Goal: Task Accomplishment & Management: Complete application form

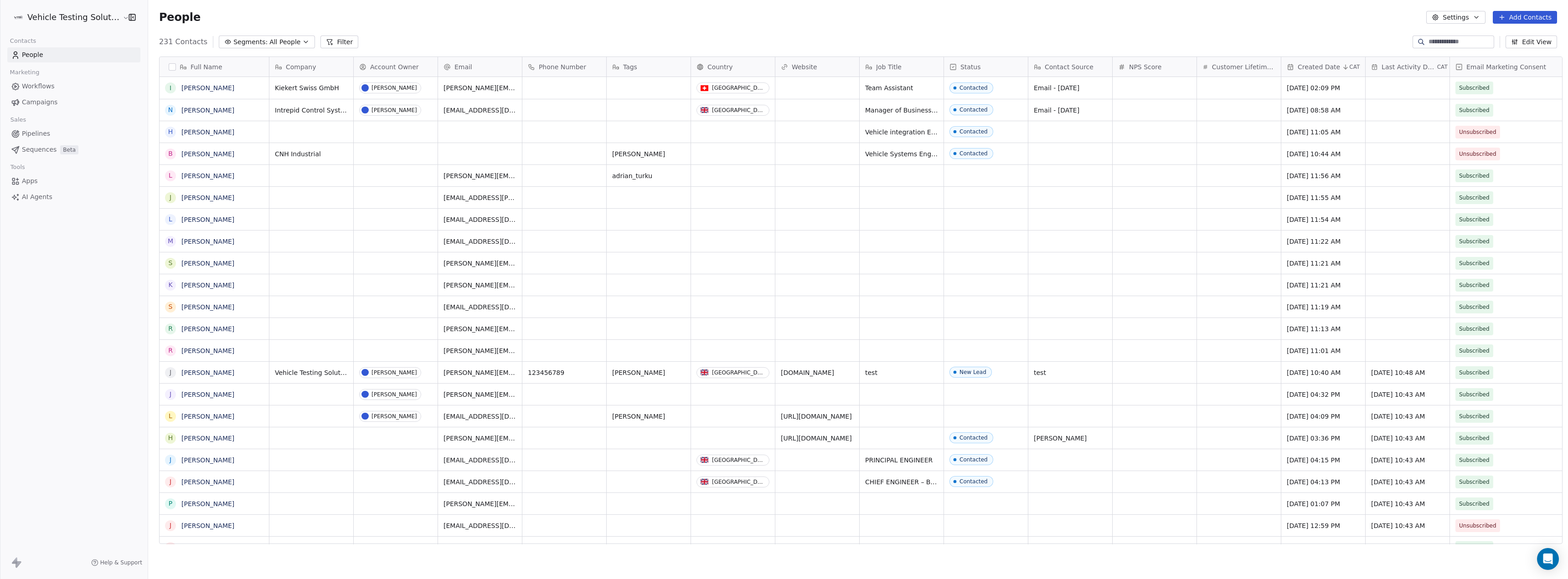
scroll to position [503, 1418]
click at [1547, 20] on button "Add Contacts" at bounding box center [1525, 17] width 65 height 13
click at [1525, 35] on span "Create new contact" at bounding box center [1529, 37] width 63 height 10
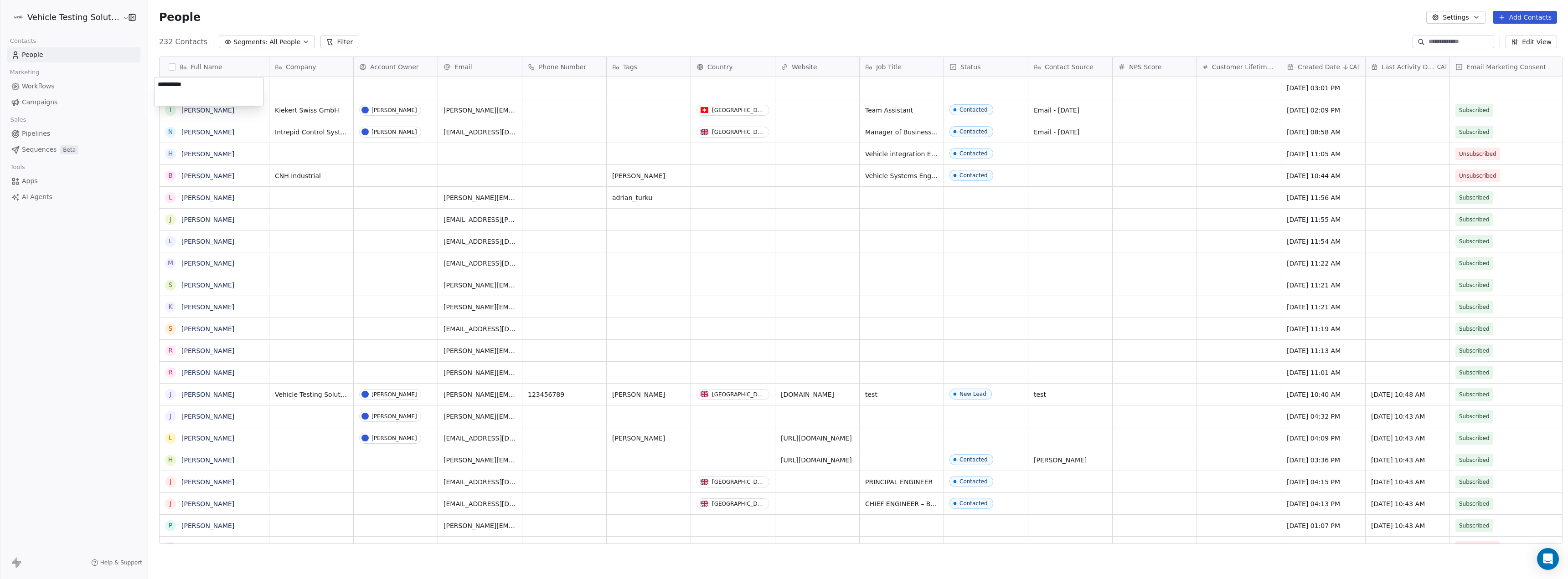
type textarea "**********"
click at [301, 84] on div "grid" at bounding box center [312, 88] width 84 height 22
type textarea "*"
type textarea "**********"
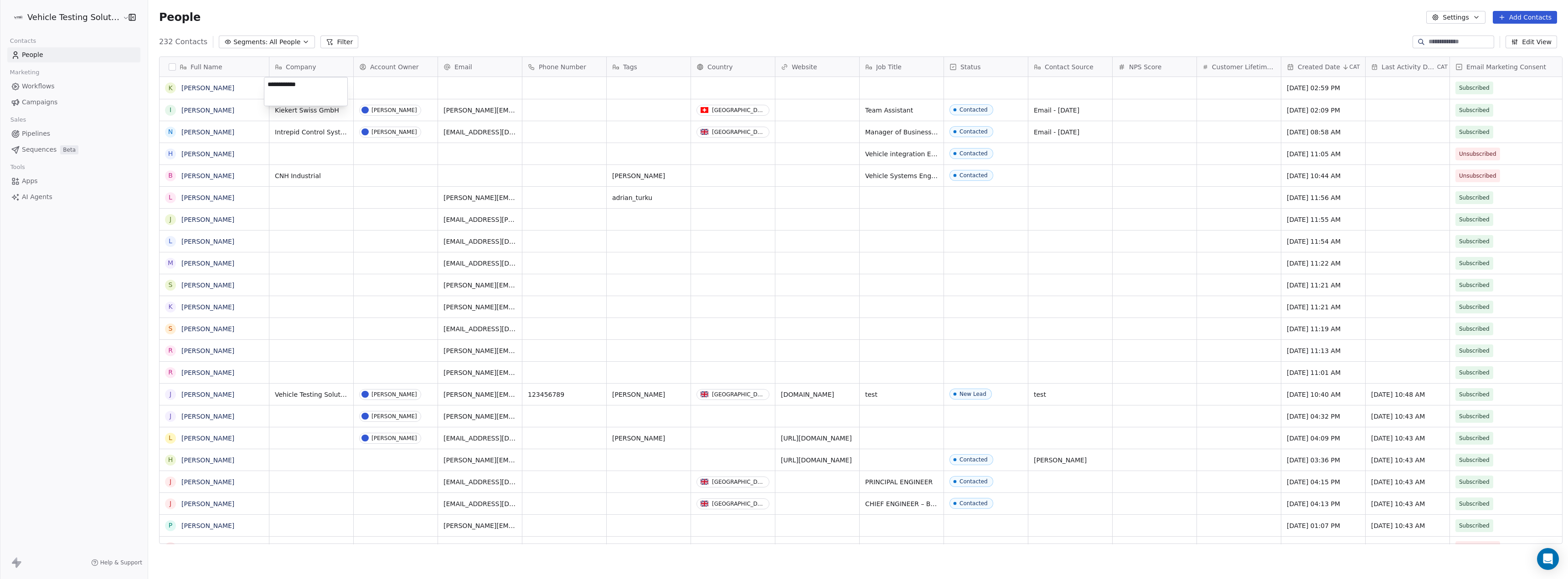
click at [415, 85] on html "Vehicle Testing Solutions Contacts People Marketing Workflows Campaigns Sales P…" at bounding box center [784, 290] width 1568 height 579
click at [368, 85] on div "grid" at bounding box center [396, 88] width 84 height 22
click at [383, 85] on div "grid" at bounding box center [396, 88] width 84 height 22
click at [398, 178] on div "[PERSON_NAME]" at bounding box center [395, 178] width 46 height 6
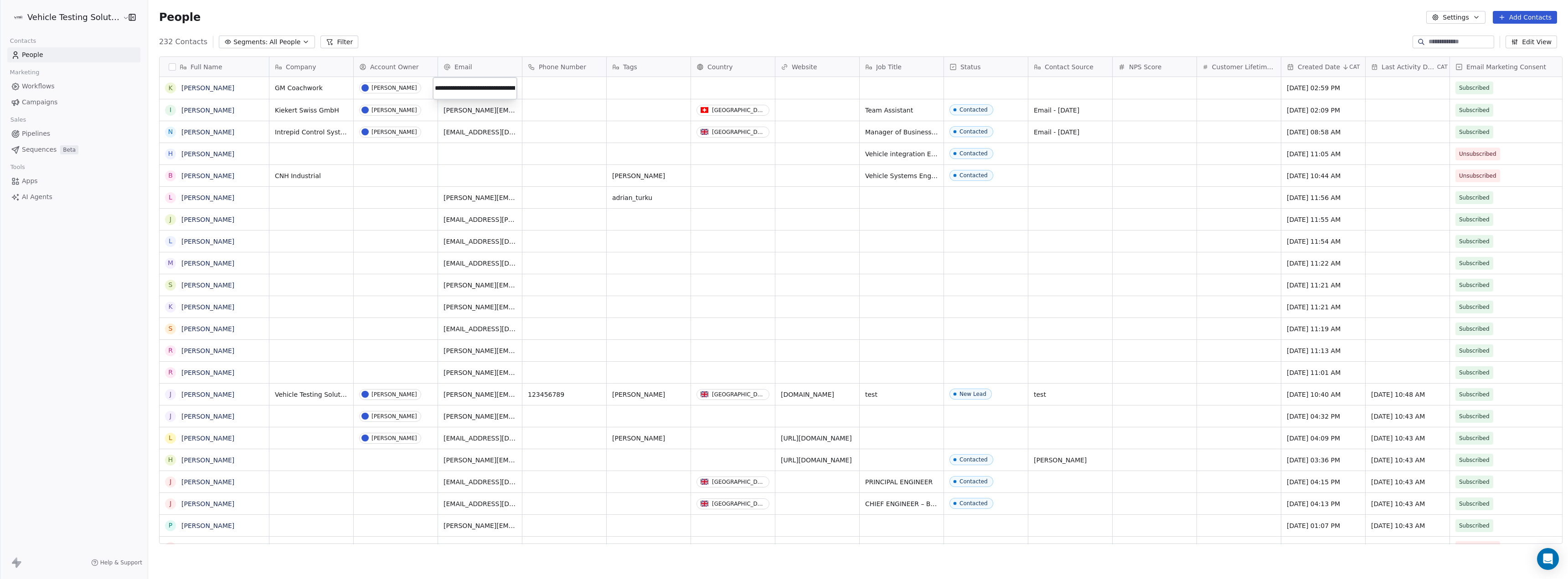
scroll to position [0, 0]
drag, startPoint x: 473, startPoint y: 87, endPoint x: 416, endPoint y: 87, distance: 57.0
click at [416, 87] on html "Vehicle Testing Solutions Contacts People Marketing Workflows Campaigns Sales P…" at bounding box center [784, 290] width 1568 height 579
click at [477, 89] on input "**********" at bounding box center [475, 88] width 80 height 18
type input "**********"
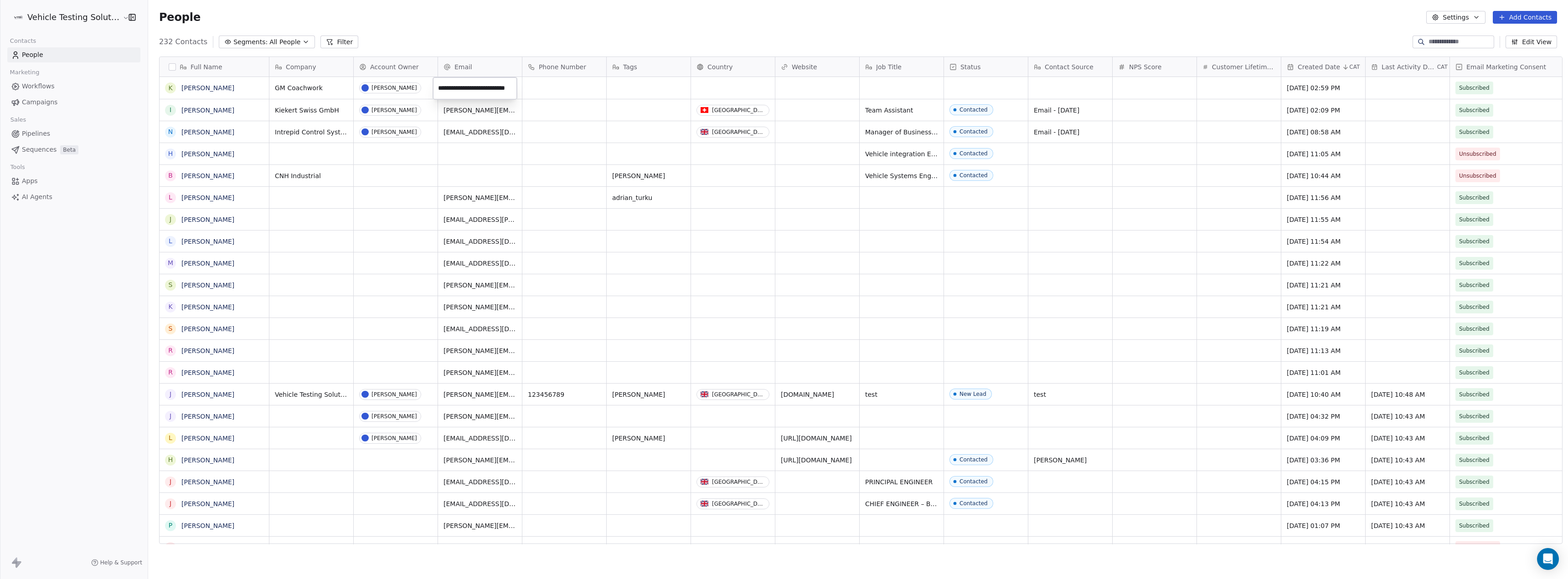
click at [542, 92] on html "Vehicle Testing Solutions Contacts People Marketing Workflows Campaigns Sales P…" at bounding box center [784, 290] width 1568 height 579
click at [727, 88] on div "grid" at bounding box center [733, 88] width 84 height 22
type input "******"
click at [725, 150] on div "[GEOGRAPHIC_DATA]" at bounding box center [747, 152] width 67 height 9
click at [984, 85] on div "grid" at bounding box center [986, 88] width 84 height 22
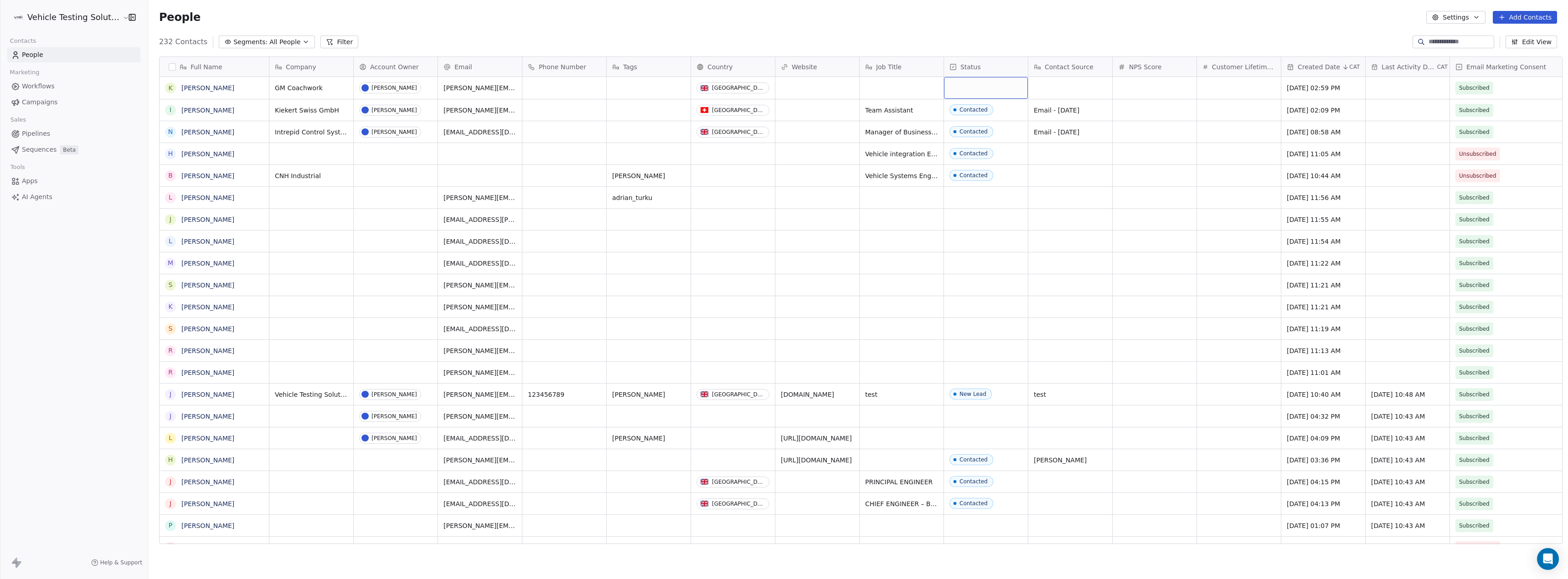
click at [984, 85] on div "grid" at bounding box center [986, 88] width 84 height 22
click at [978, 123] on span "Contacted" at bounding box center [970, 128] width 44 height 10
click at [1508, 17] on button "Add Contacts" at bounding box center [1525, 17] width 65 height 13
click at [1504, 33] on span "Create new contact" at bounding box center [1529, 37] width 63 height 10
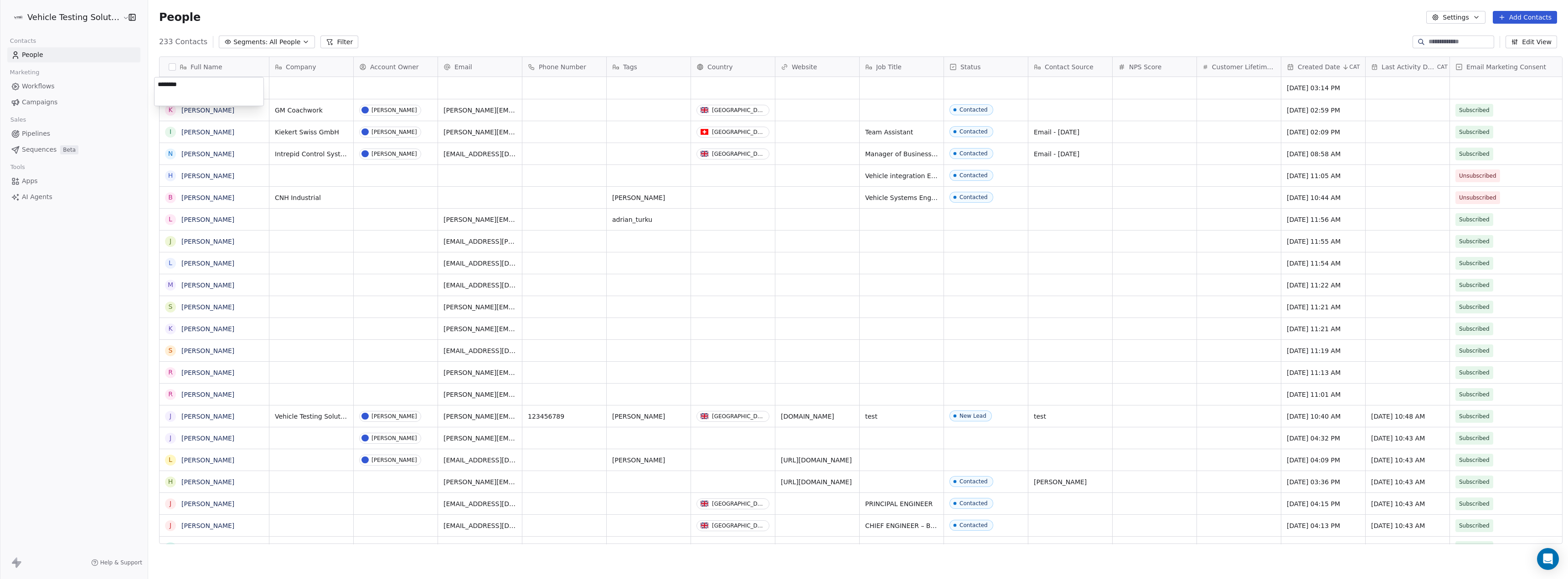
type textarea "*********"
click at [311, 80] on html "Vehicle Testing Solutions Contacts People Marketing Workflows Campaigns Sales P…" at bounding box center [784, 290] width 1568 height 579
click at [311, 80] on div "grid" at bounding box center [312, 88] width 84 height 22
type textarea "*"
type textarea "**********"
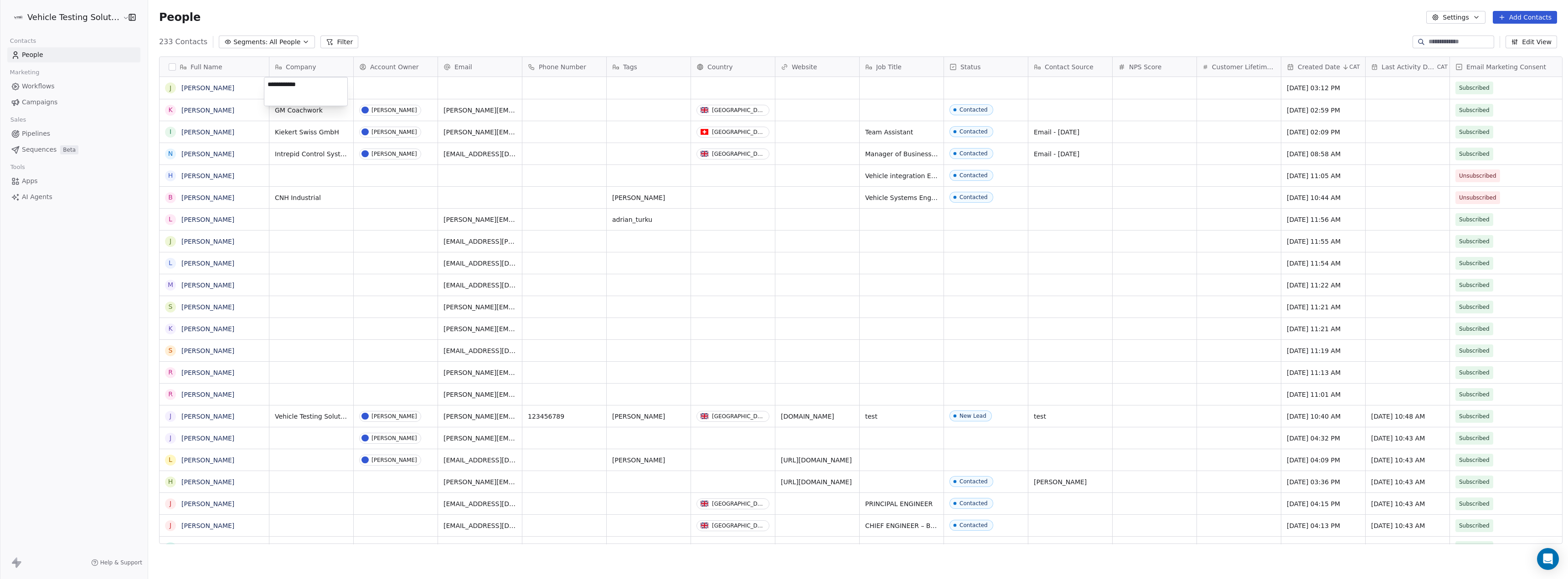
click at [369, 80] on html "Vehicle Testing Solutions Contacts People Marketing Workflows Campaigns Sales P…" at bounding box center [784, 290] width 1568 height 579
click at [391, 91] on div "grid" at bounding box center [396, 88] width 84 height 22
click at [399, 181] on div "[PERSON_NAME]" at bounding box center [395, 178] width 46 height 6
click at [460, 85] on div "grid" at bounding box center [480, 88] width 84 height 22
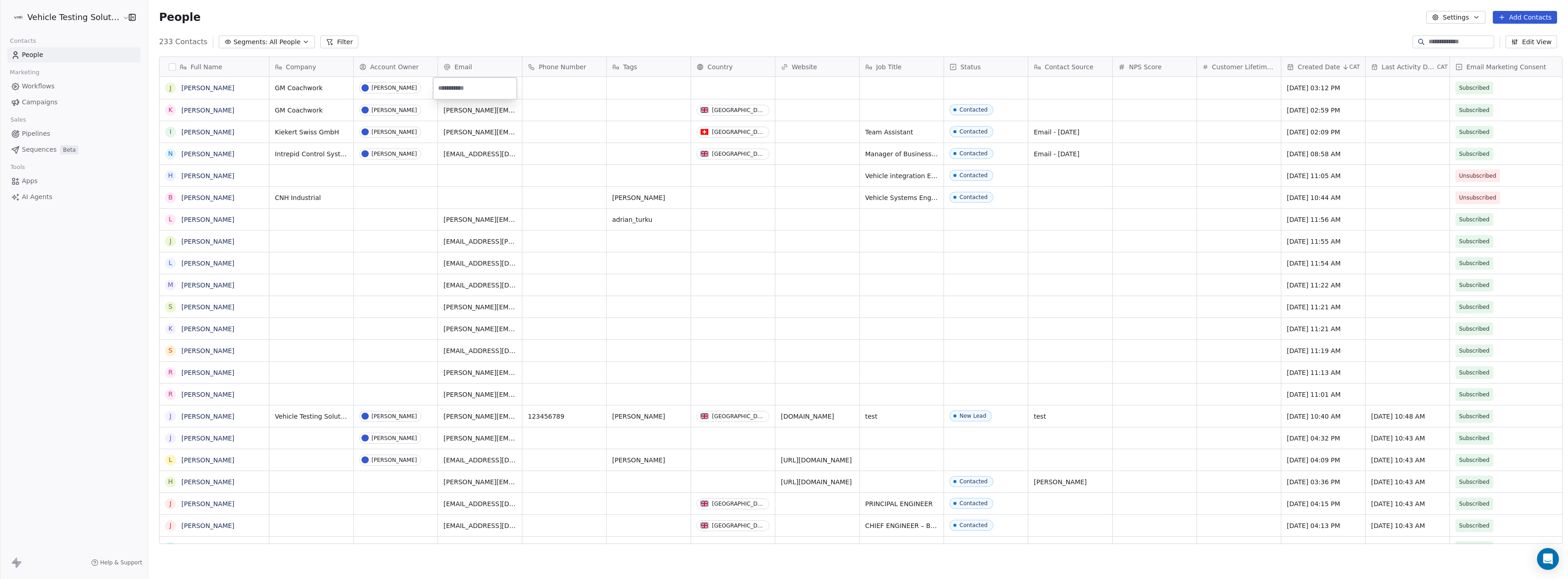
click at [483, 83] on input "email" at bounding box center [475, 88] width 80 height 18
paste input "**********"
type input "**********"
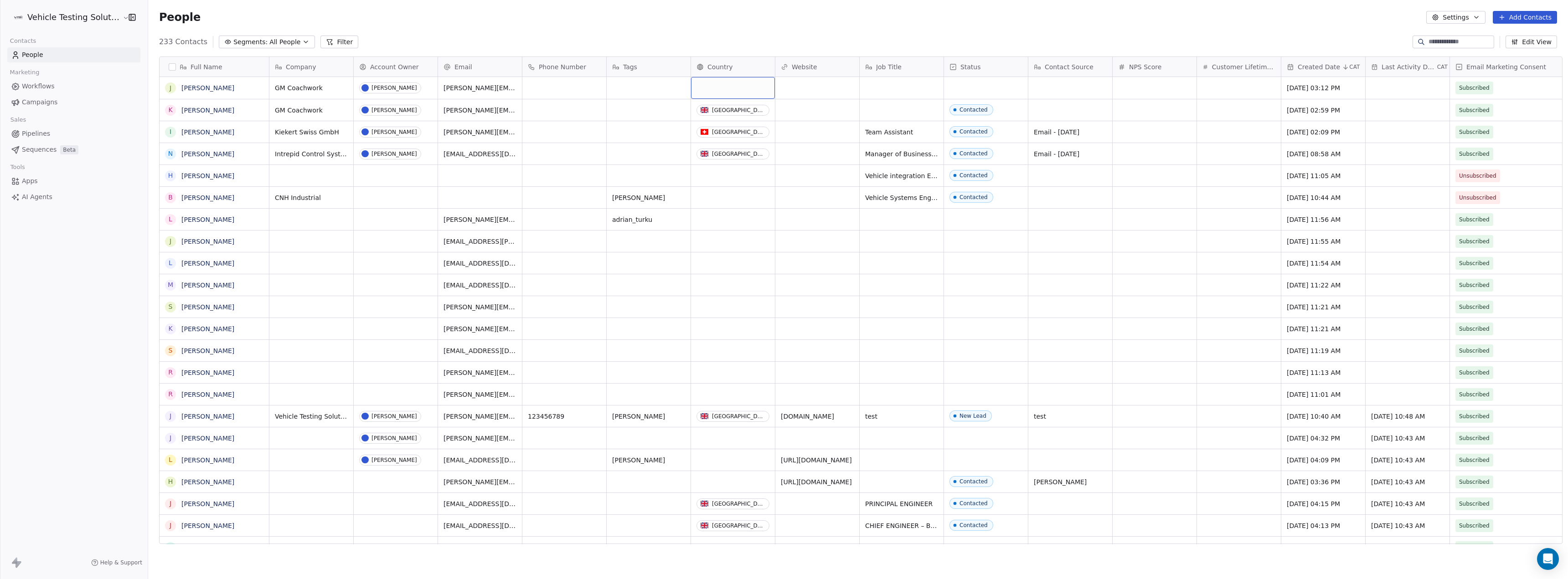
click at [736, 89] on div "grid" at bounding box center [733, 88] width 84 height 22
type input "******"
click at [760, 158] on div "[GEOGRAPHIC_DATA]" at bounding box center [744, 152] width 103 height 15
click at [908, 110] on div "grid" at bounding box center [901, 109] width 84 height 21
click at [1135, 238] on html "Vehicle Testing Solutions Contacts People Marketing Workflows Campaigns Sales P…" at bounding box center [784, 290] width 1568 height 579
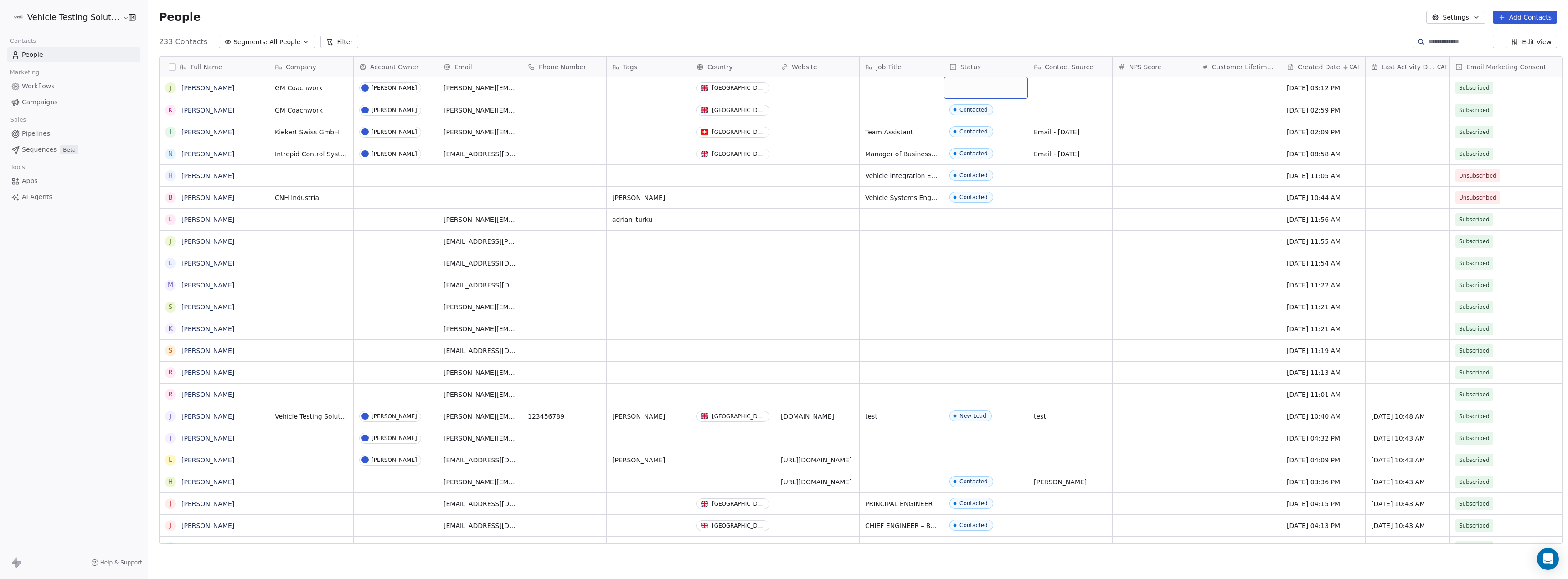
click at [973, 79] on div "grid" at bounding box center [986, 88] width 84 height 22
click at [973, 124] on span "Contacted" at bounding box center [970, 128] width 44 height 10
click at [1050, 88] on div "grid" at bounding box center [1070, 88] width 84 height 22
type textarea "**********"
click at [1121, 140] on html "Vehicle Testing Solutions Contacts People Marketing Workflows Campaigns Sales P…" at bounding box center [784, 290] width 1568 height 579
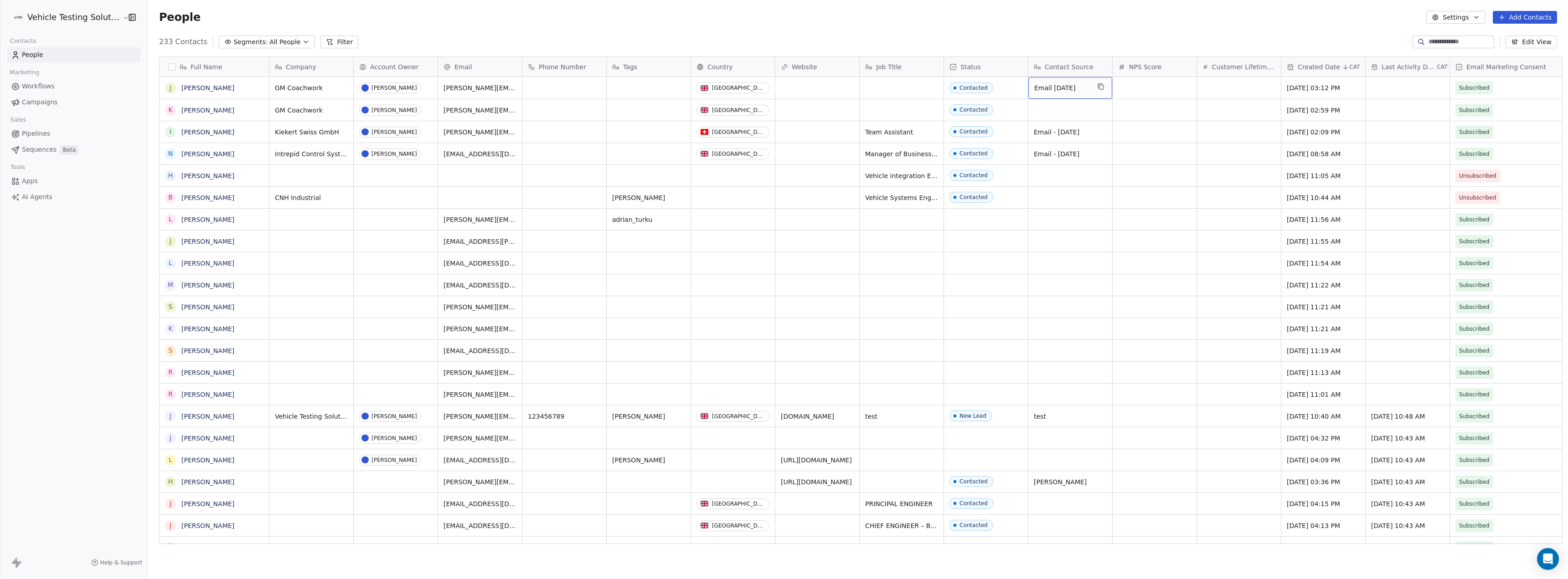
click at [1069, 91] on span "Email [DATE]" at bounding box center [1062, 88] width 55 height 9
click at [1124, 102] on html "Vehicle Testing Solutions Contacts People Marketing Workflows Campaigns Sales P…" at bounding box center [784, 290] width 1568 height 579
click at [1097, 88] on icon "grid" at bounding box center [1101, 86] width 7 height 7
click at [1085, 114] on div "grid" at bounding box center [1070, 109] width 84 height 21
type textarea "**********"
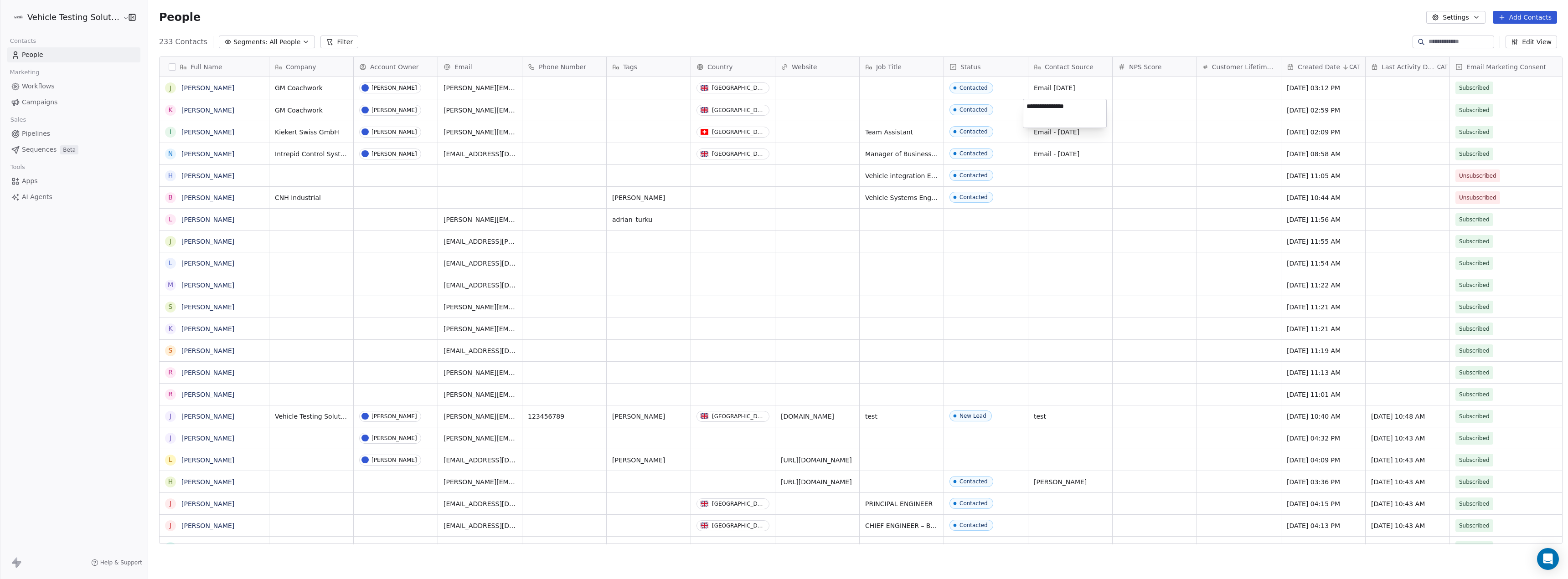
click at [1122, 141] on html "Vehicle Testing Solutions Contacts People Marketing Workflows Campaigns Sales P…" at bounding box center [784, 290] width 1568 height 579
click at [1446, 40] on input at bounding box center [1460, 41] width 64 height 9
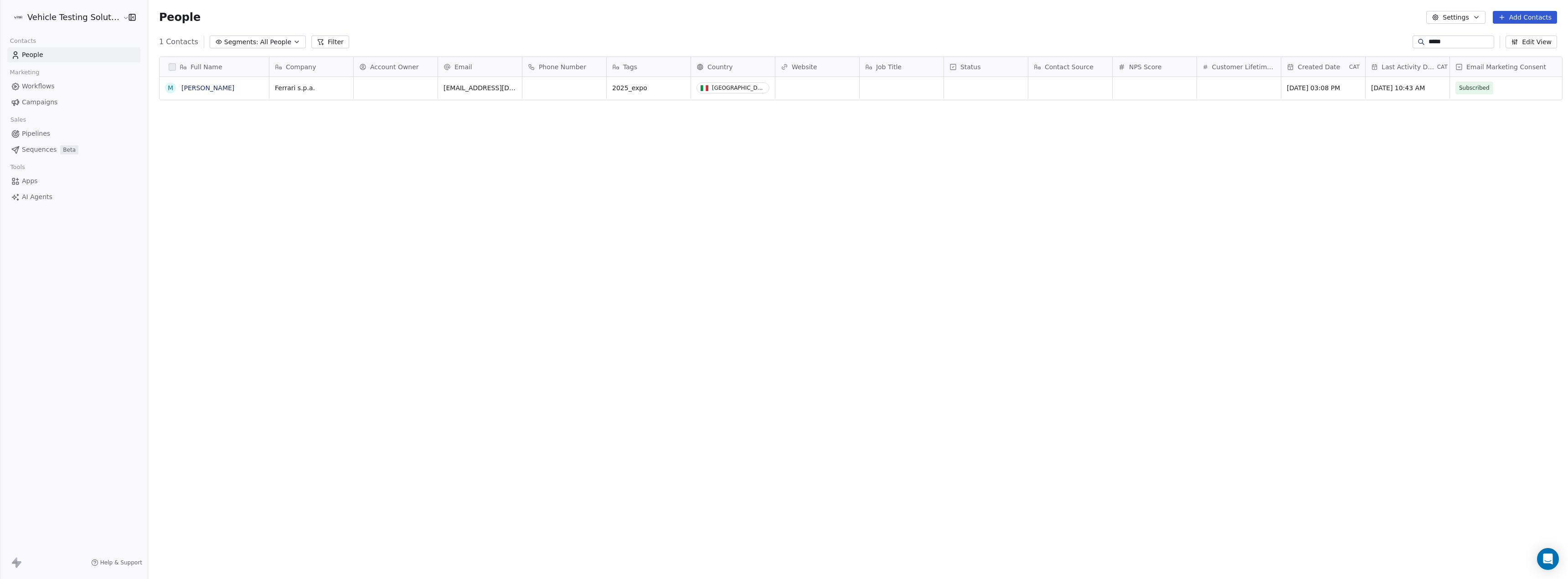
scroll to position [503, 1418]
type input "*"
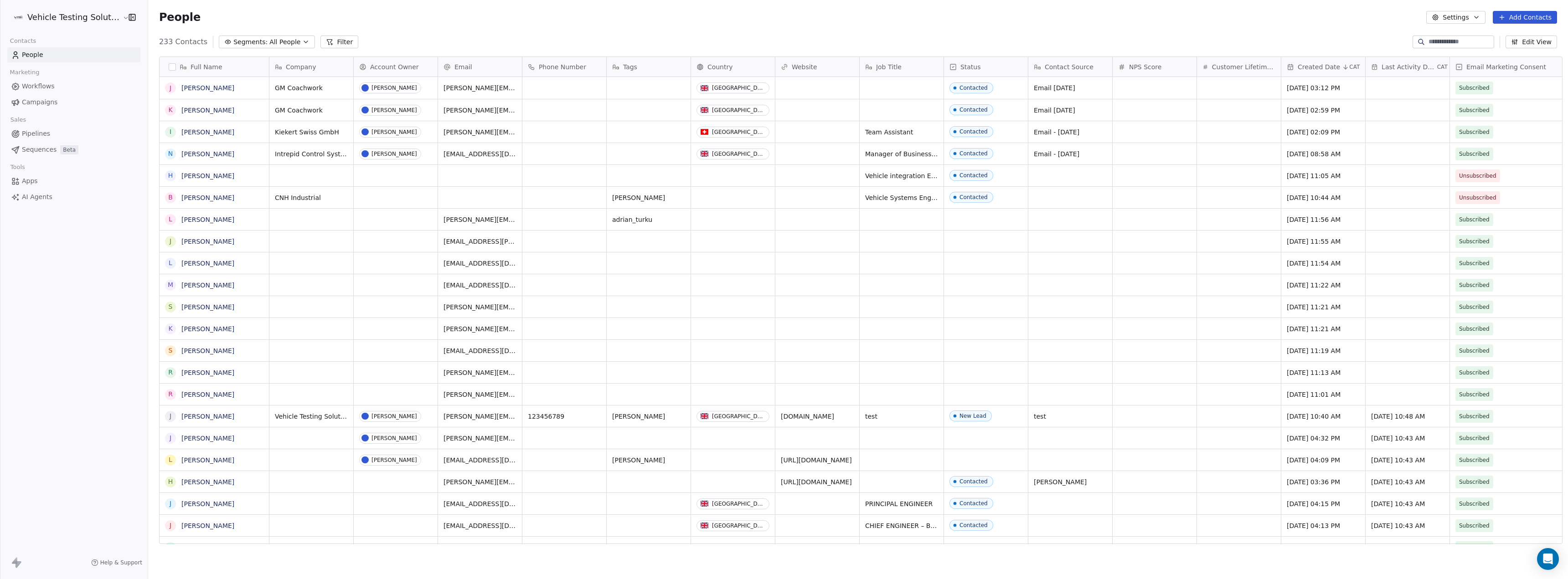
click at [1505, 16] on icon at bounding box center [1502, 17] width 7 height 7
click at [1503, 36] on span "Create new contact" at bounding box center [1529, 37] width 63 height 10
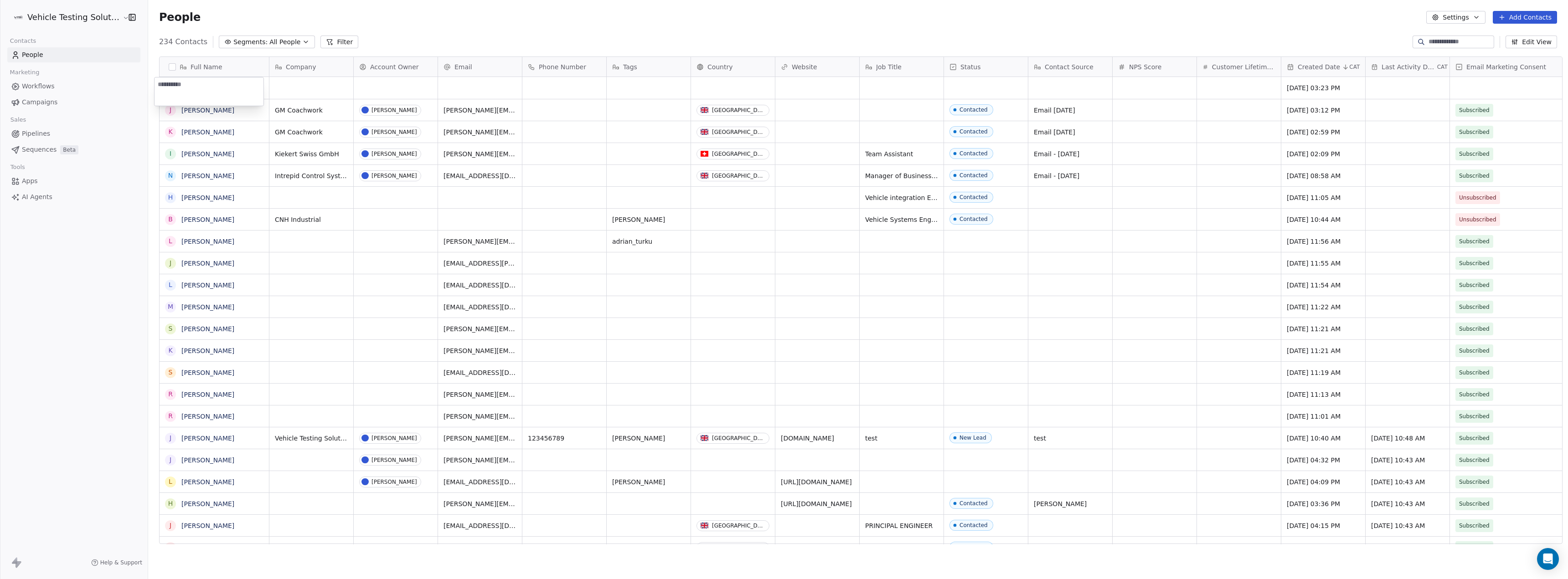
click at [219, 89] on textarea at bounding box center [209, 91] width 109 height 28
type textarea "*"
type textarea "**********"
click at [290, 88] on html "Vehicle Testing Solutions Contacts People Marketing Workflows Campaigns Sales P…" at bounding box center [784, 290] width 1568 height 579
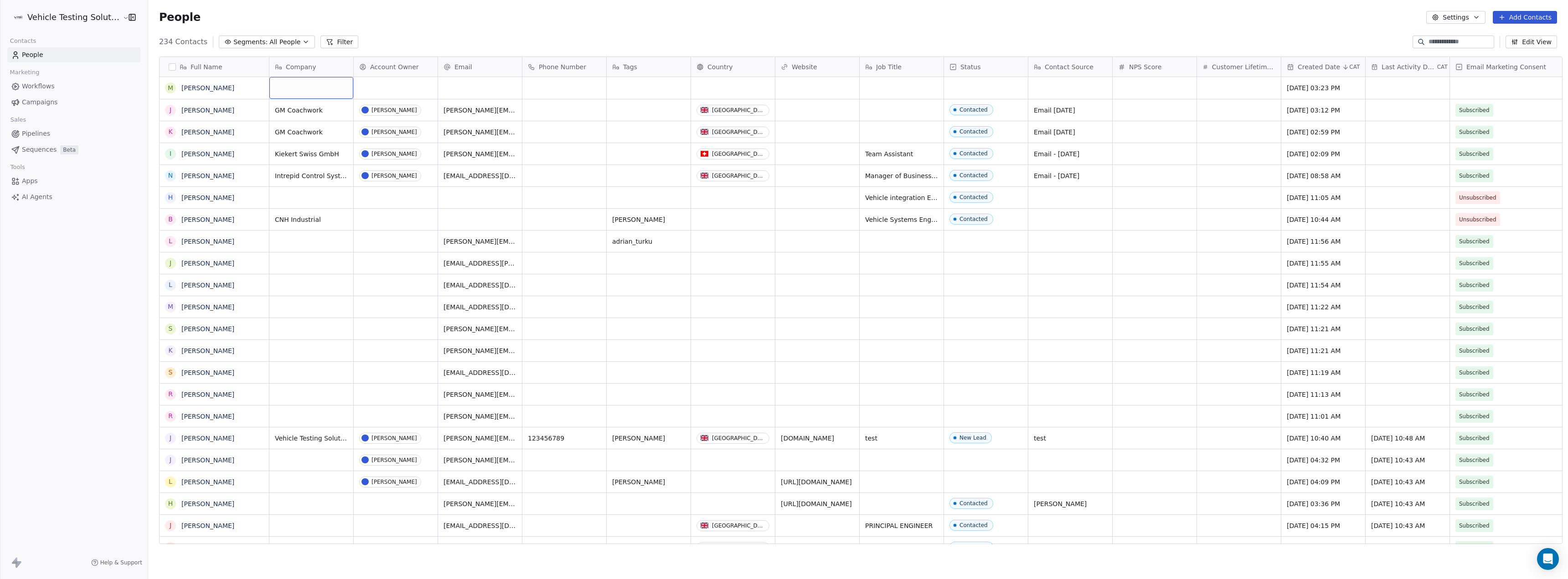
click at [290, 88] on div "grid" at bounding box center [312, 88] width 84 height 22
click at [580, 85] on html "Vehicle Testing Solutions Contacts People Marketing Workflows Campaigns Sales P…" at bounding box center [784, 290] width 1568 height 579
click at [326, 92] on div "grid" at bounding box center [312, 88] width 84 height 22
type textarea "*********"
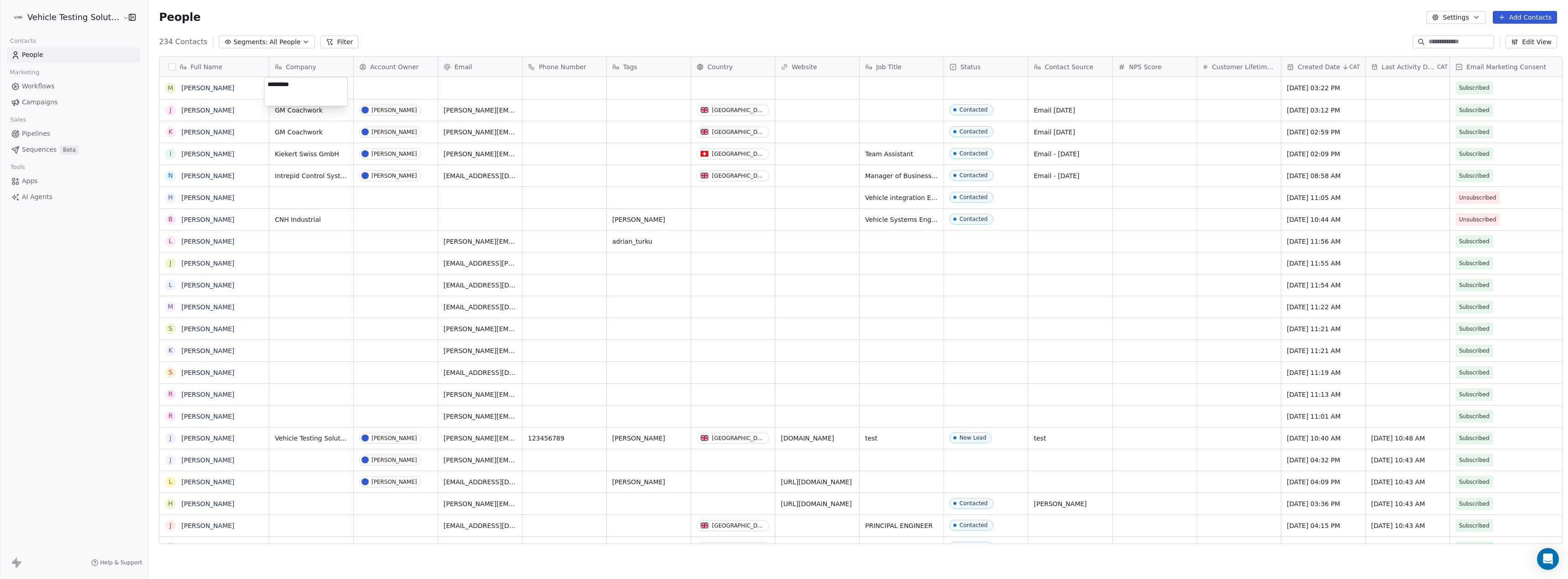
click at [386, 86] on html "Vehicle Testing Solutions Contacts People Marketing Workflows Campaigns Sales P…" at bounding box center [784, 290] width 1568 height 579
click at [386, 86] on div "grid" at bounding box center [396, 88] width 84 height 22
click at [395, 178] on div "[PERSON_NAME]" at bounding box center [395, 178] width 46 height 6
click at [464, 87] on div "grid" at bounding box center [480, 88] width 84 height 22
type input "*"
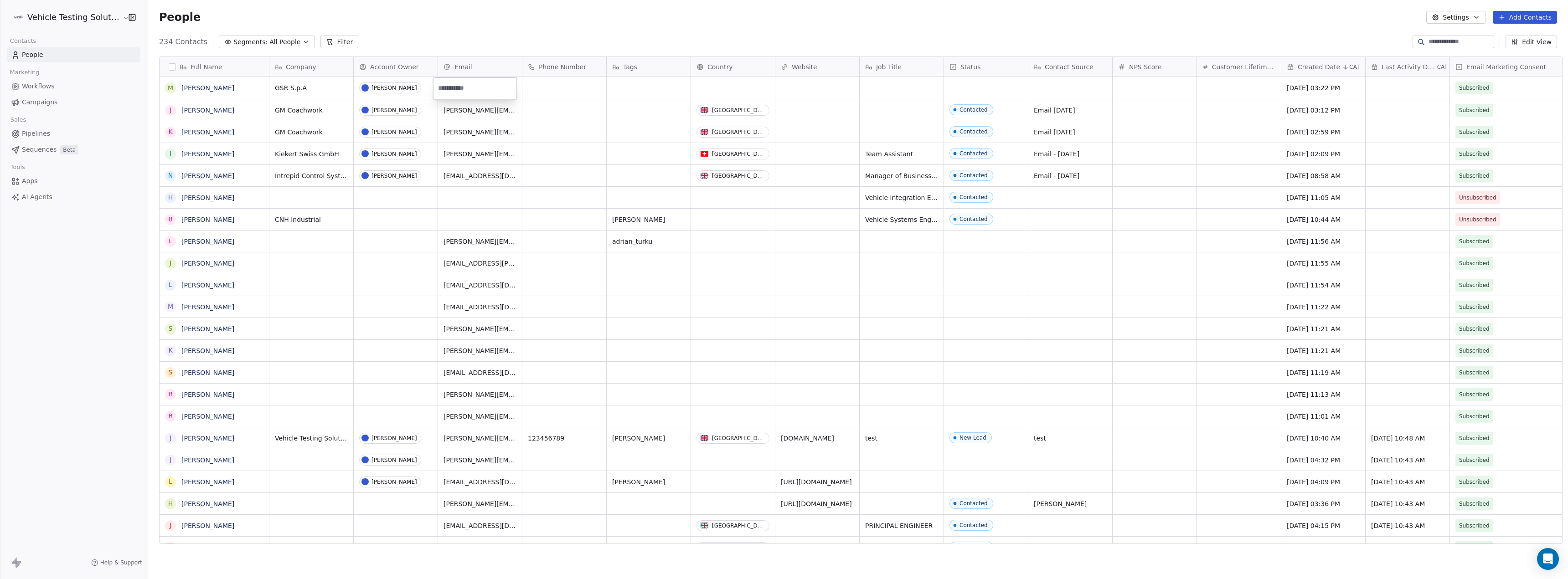
click at [913, 89] on html "Vehicle Testing Solutions Contacts People Marketing Workflows Campaigns Sales P…" at bounding box center [784, 290] width 1568 height 579
click at [913, 89] on div "grid" at bounding box center [901, 88] width 84 height 22
type textarea "*"
type textarea "**********"
click at [790, 95] on html "Vehicle Testing Solutions Contacts People Marketing Workflows Campaigns Sales P…" at bounding box center [784, 290] width 1568 height 579
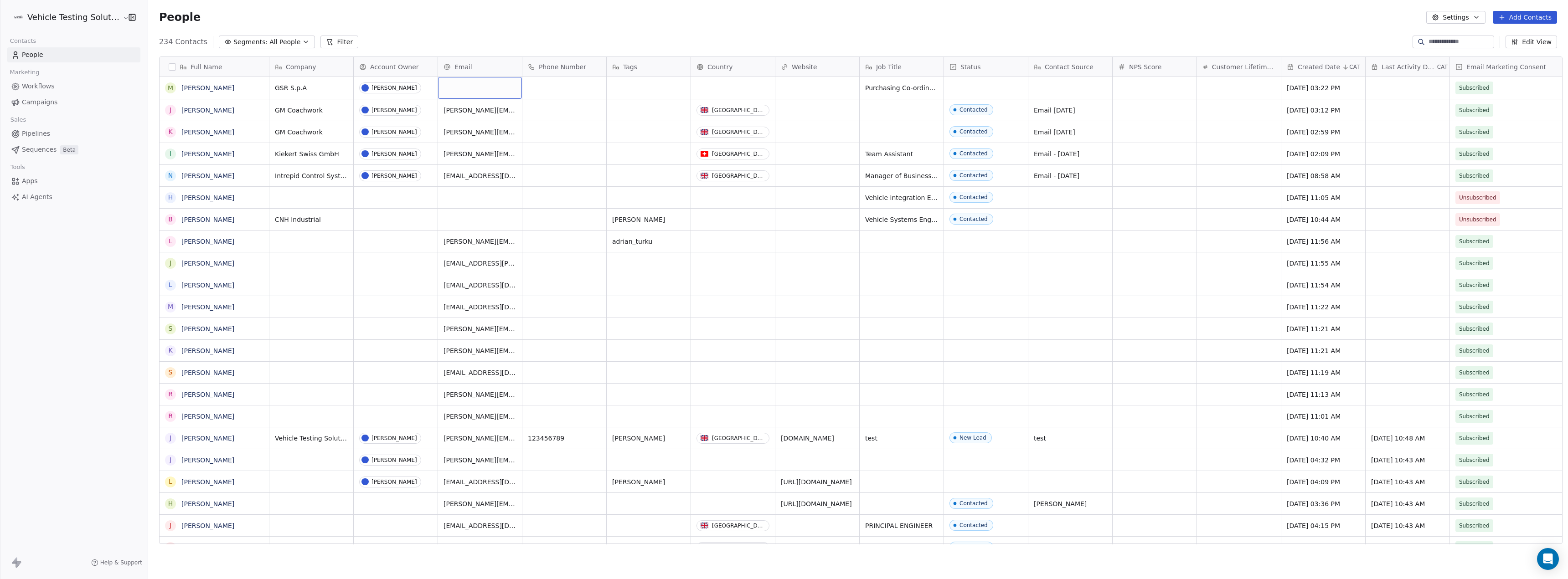
click at [457, 86] on div "grid" at bounding box center [480, 88] width 84 height 22
drag, startPoint x: 438, startPoint y: 85, endPoint x: 387, endPoint y: 87, distance: 51.0
click at [387, 87] on html "Vehicle Testing Solutions Contacts People Marketing Workflows Campaigns Sales P…" at bounding box center [784, 290] width 1568 height 579
type input "**********"
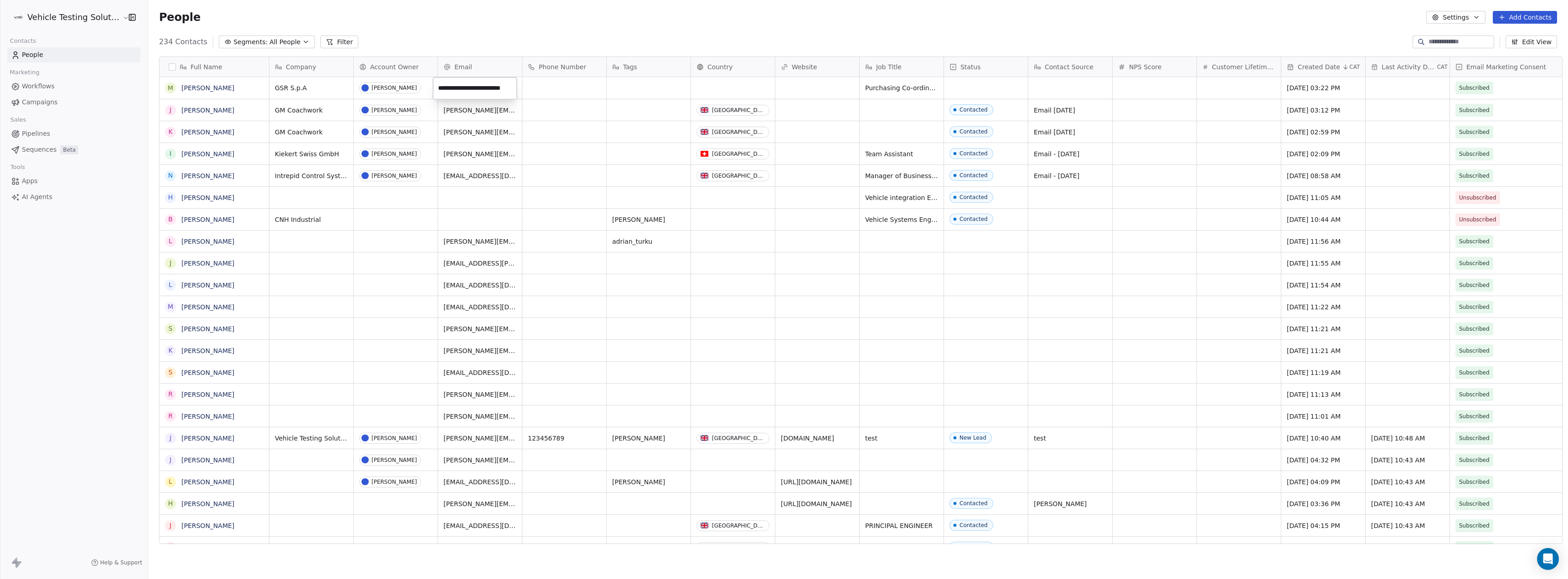
scroll to position [0, 1]
click at [559, 91] on html "Vehicle Testing Solutions Contacts People Marketing Workflows Campaigns Sales P…" at bounding box center [784, 290] width 1568 height 579
click at [1525, 14] on button "Add Contacts" at bounding box center [1525, 17] width 65 height 13
click at [1495, 37] on div "Create new contact" at bounding box center [1524, 37] width 74 height 10
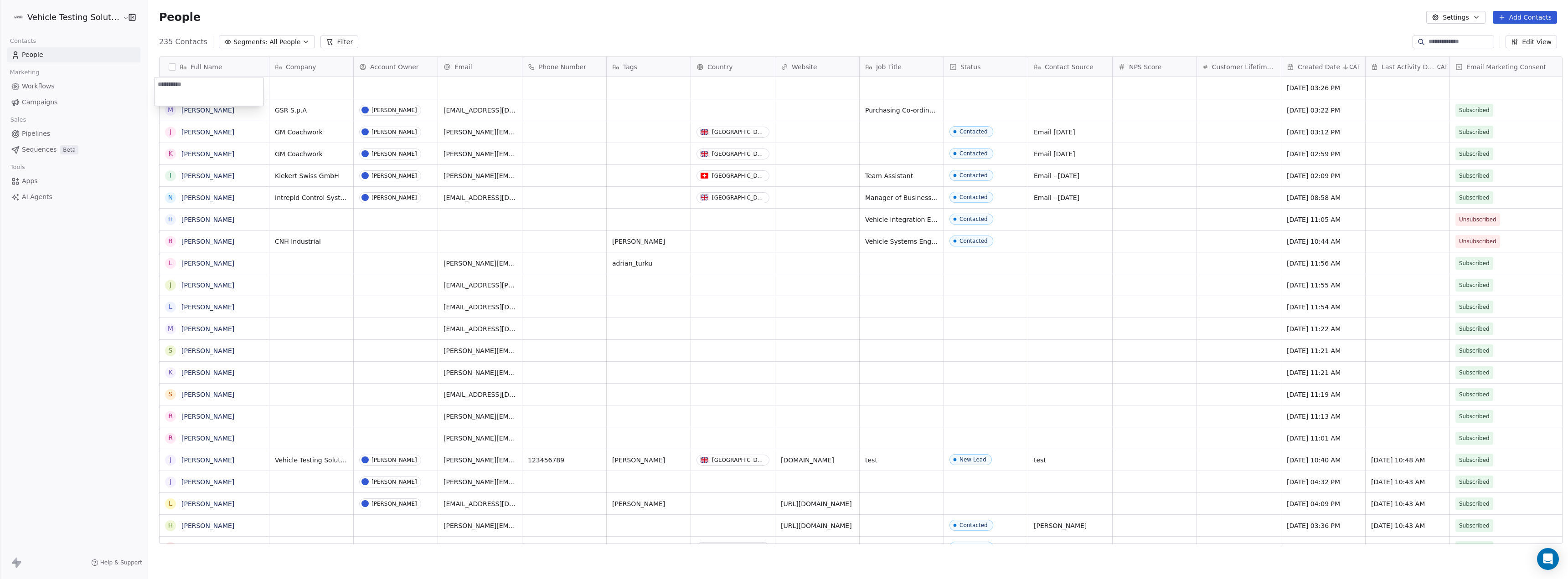
click at [973, 108] on html "Vehicle Testing Solutions Contacts People Marketing Workflows Campaigns Sales P…" at bounding box center [784, 290] width 1568 height 579
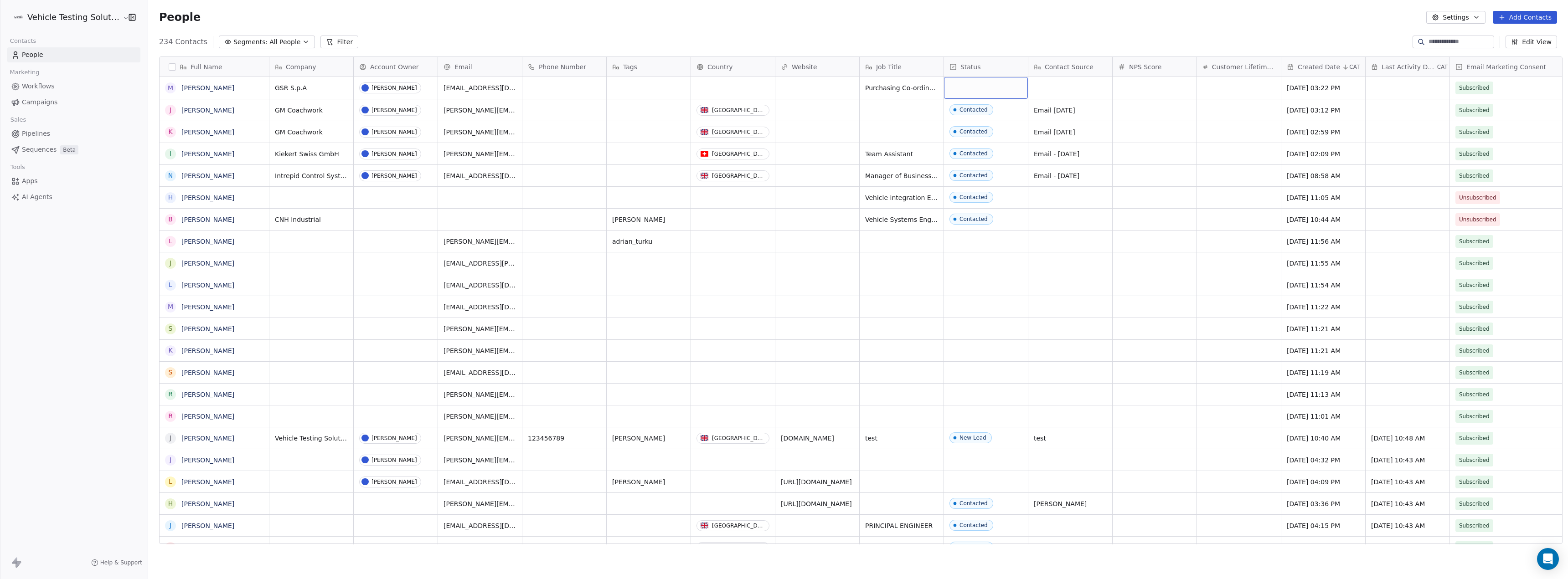
click at [982, 86] on div "grid" at bounding box center [986, 88] width 84 height 22
click at [978, 126] on div "Contacted" at bounding box center [971, 128] width 28 height 6
click at [1057, 91] on div "grid" at bounding box center [1070, 88] width 84 height 22
click at [1062, 113] on html "Vehicle Testing Solutions Contacts People Marketing Workflows Campaigns Sales P…" at bounding box center [784, 290] width 1568 height 579
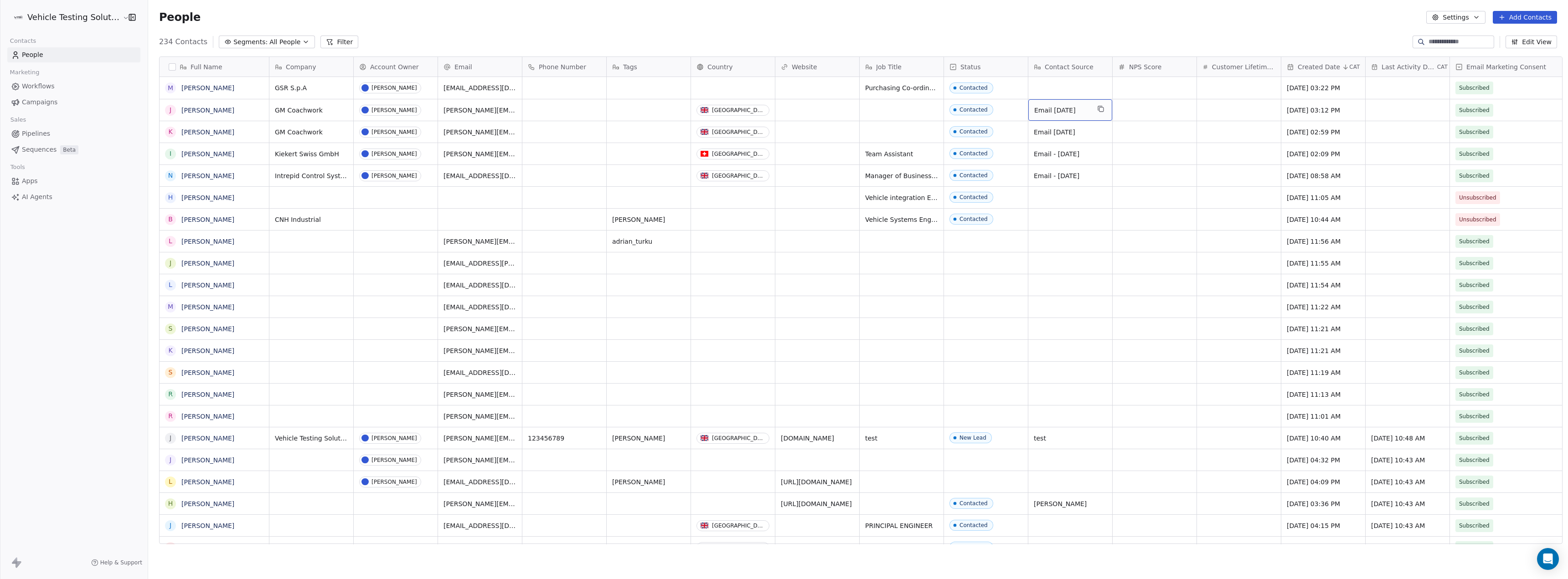
click at [1097, 109] on icon "grid" at bounding box center [1101, 109] width 7 height 7
click at [1064, 88] on div "grid" at bounding box center [1070, 88] width 84 height 22
type textarea "**********"
click at [1528, 17] on button "Add Contacts" at bounding box center [1525, 17] width 65 height 13
click at [1538, 40] on span "Create new contact" at bounding box center [1529, 37] width 63 height 10
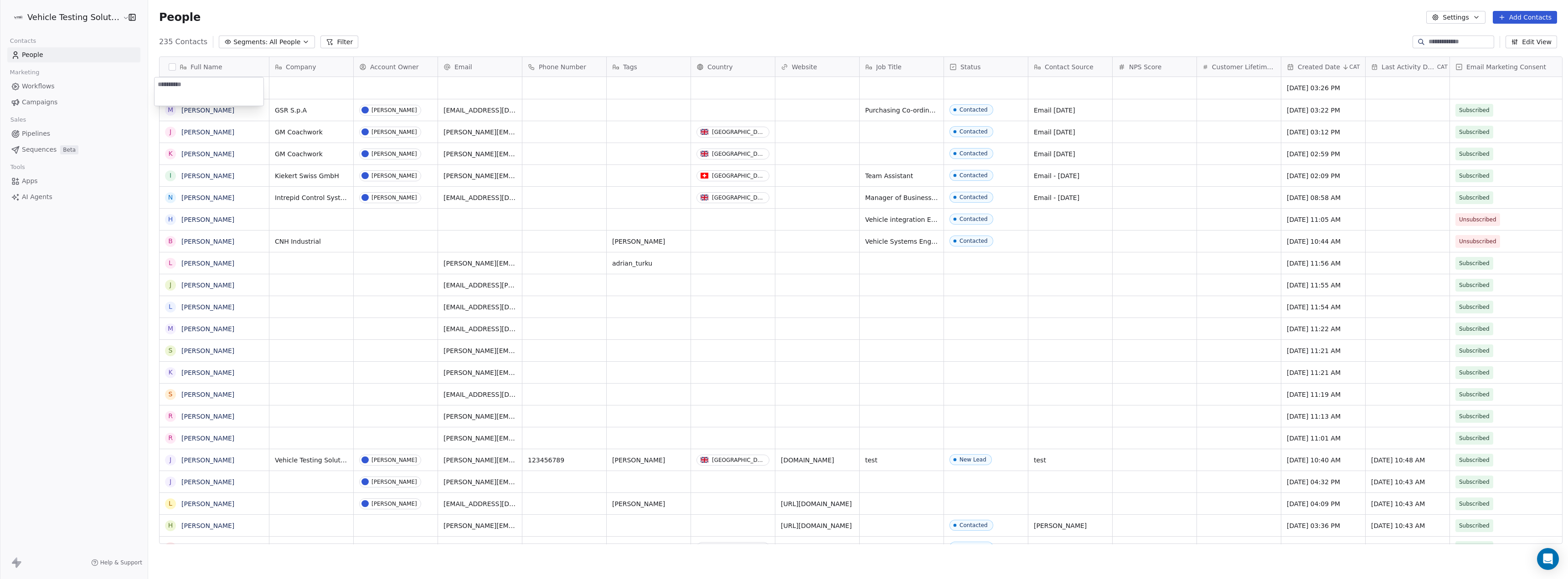
click at [287, 83] on html "Vehicle Testing Solutions Contacts People Marketing Workflows Campaigns Sales P…" at bounding box center [784, 290] width 1568 height 579
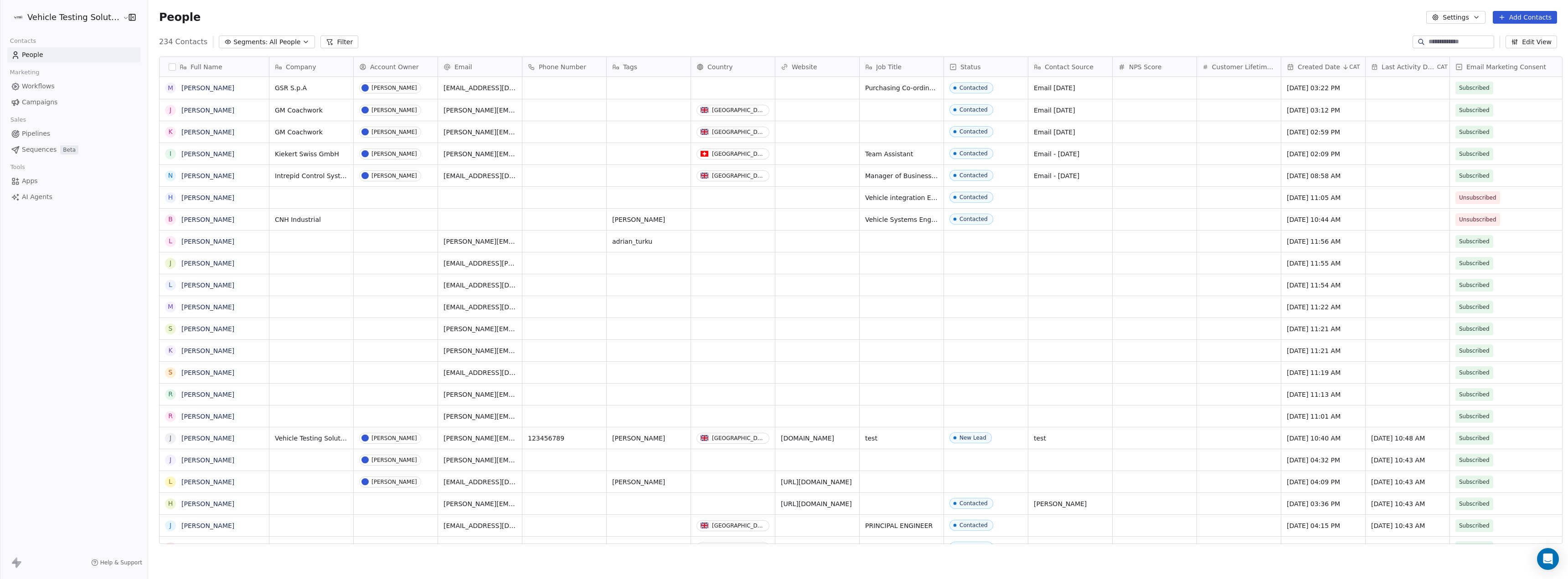
click at [1544, 17] on button "Add Contacts" at bounding box center [1525, 17] width 65 height 13
click at [1516, 37] on span "Create new contact" at bounding box center [1529, 37] width 63 height 10
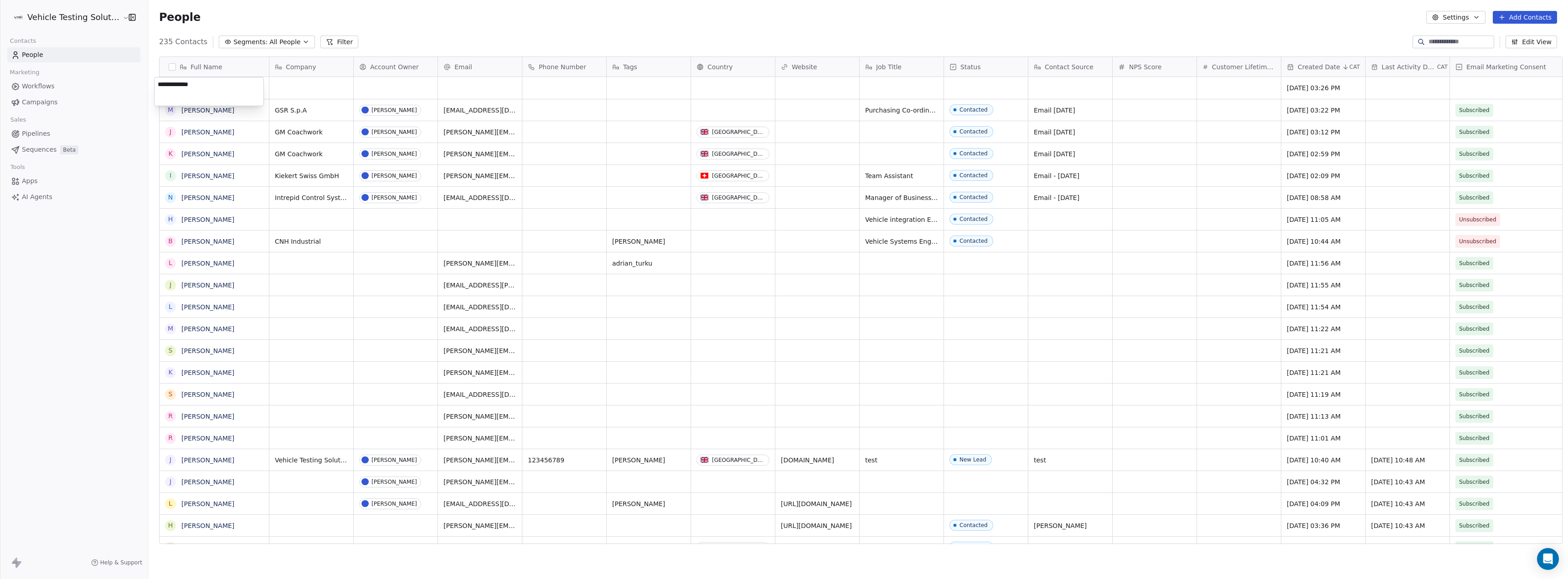
type textarea "**********"
click at [352, 85] on html "Vehicle Testing Solutions Contacts People Marketing Workflows Campaigns Sales P…" at bounding box center [784, 290] width 1568 height 579
click at [287, 81] on div "grid" at bounding box center [312, 88] width 84 height 22
click at [451, 81] on html "Vehicle Testing Solutions Contacts People Marketing Workflows Campaigns Sales P…" at bounding box center [784, 290] width 1568 height 579
click at [458, 92] on div "grid" at bounding box center [480, 88] width 84 height 22
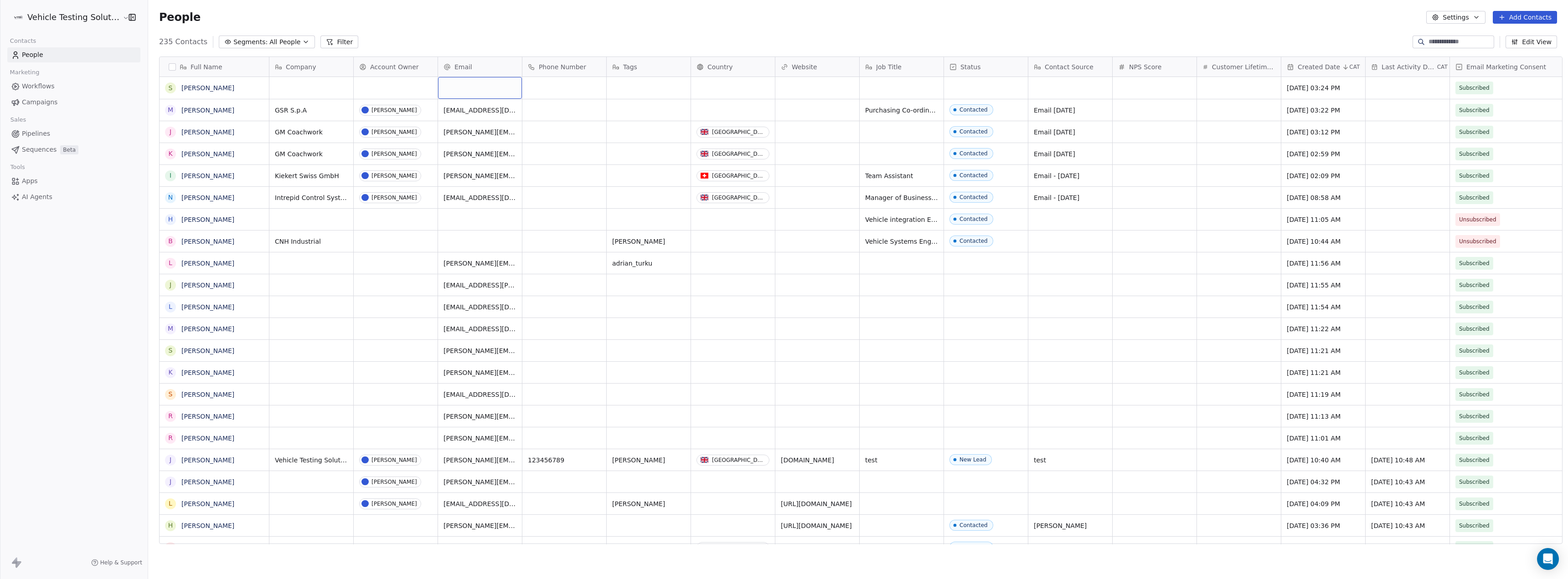
click at [458, 92] on div "grid" at bounding box center [480, 88] width 84 height 22
click at [453, 82] on div "grid" at bounding box center [480, 88] width 84 height 22
click at [458, 88] on input "email" at bounding box center [475, 88] width 80 height 18
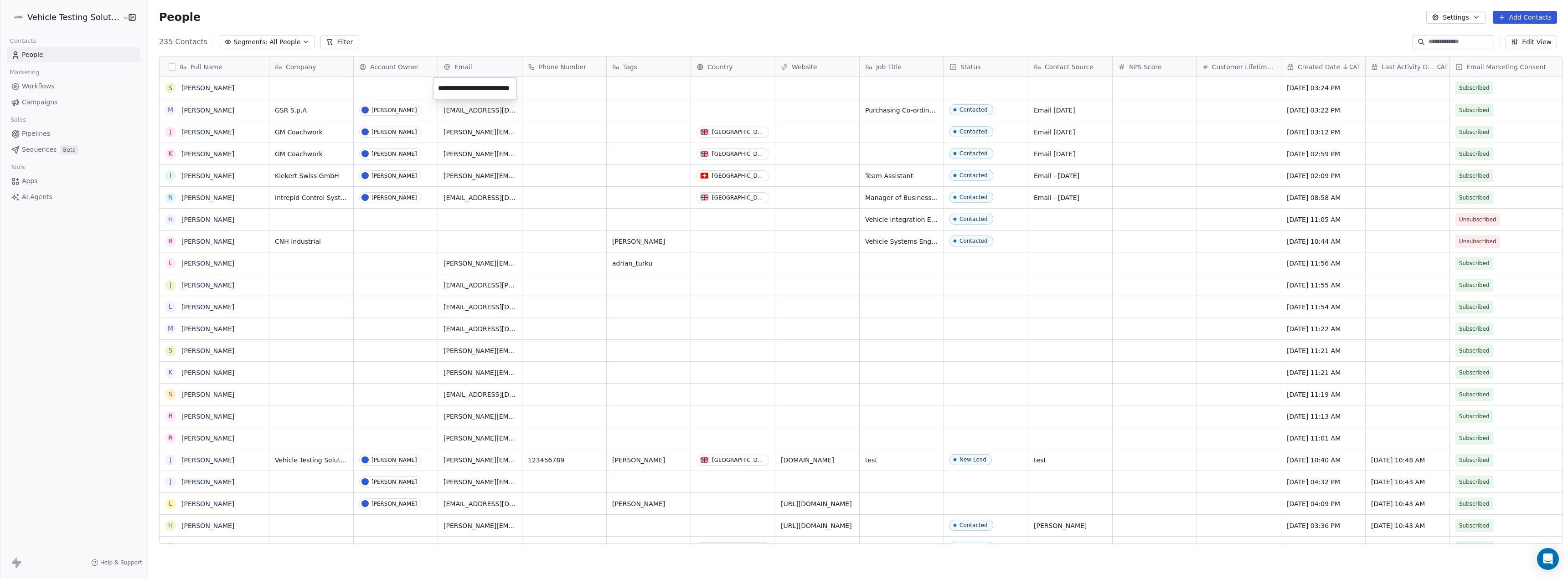
click at [440, 88] on input "**********" at bounding box center [475, 88] width 80 height 18
type input "**********"
click at [368, 83] on html "Vehicle Testing Solutions Contacts People Marketing Workflows Campaigns Sales P…" at bounding box center [784, 290] width 1568 height 579
click at [405, 90] on div "grid" at bounding box center [396, 88] width 84 height 22
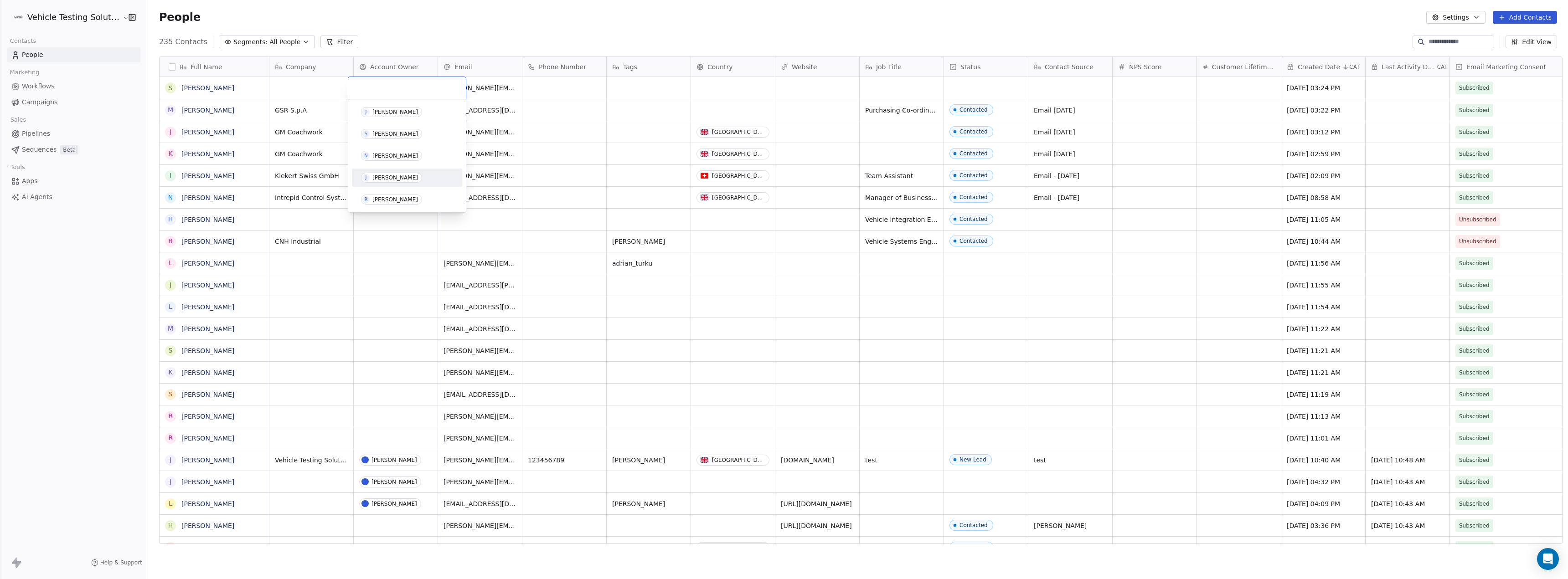
click at [398, 170] on div "J [PERSON_NAME]" at bounding box center [407, 178] width 103 height 15
click at [324, 85] on div "grid" at bounding box center [312, 88] width 84 height 22
click at [306, 111] on html "Vehicle Testing Solutions Contacts People Marketing Workflows Campaigns Sales P…" at bounding box center [784, 290] width 1568 height 579
click at [282, 113] on span "GSR S.p.A" at bounding box center [303, 110] width 55 height 9
drag, startPoint x: 313, startPoint y: 108, endPoint x: 226, endPoint y: 106, distance: 87.0
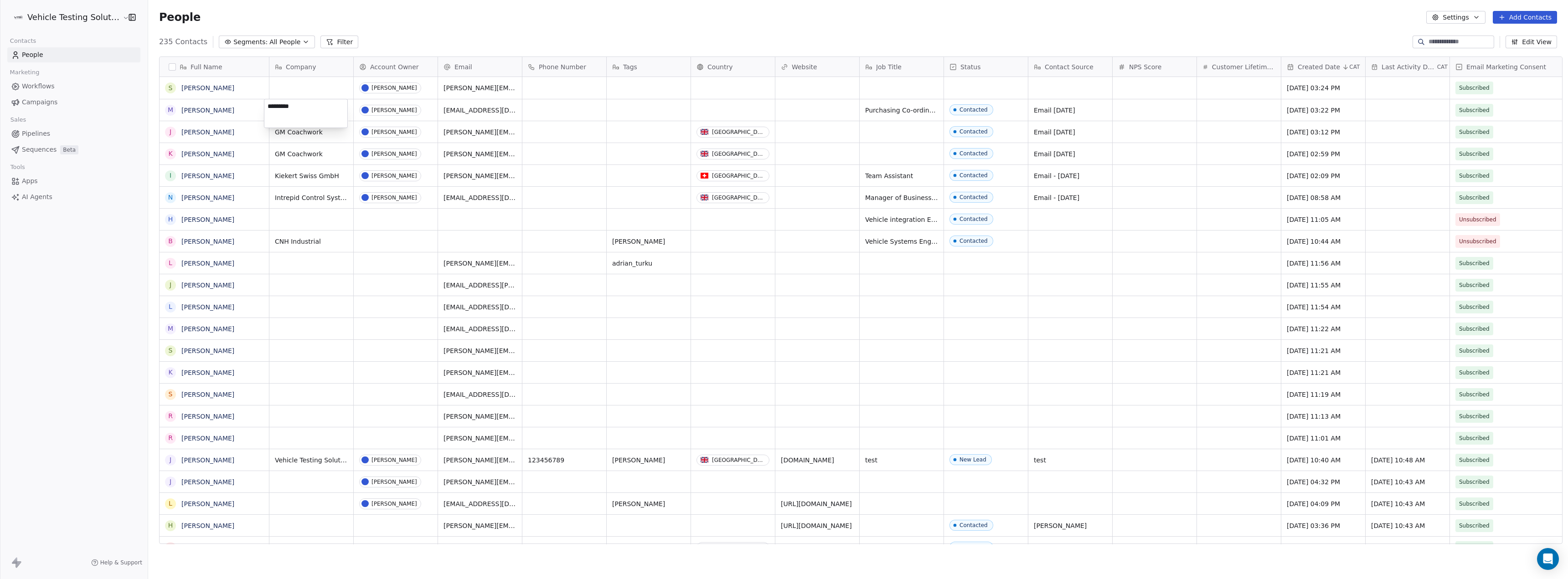
click at [228, 105] on html "Vehicle Testing Solutions Contacts People Marketing Workflows Campaigns Sales P…" at bounding box center [784, 290] width 1568 height 579
drag, startPoint x: 309, startPoint y: 111, endPoint x: 253, endPoint y: 109, distance: 56.0
click at [253, 109] on html "Vehicle Testing Solutions Contacts People Marketing Workflows Campaigns Sales P…" at bounding box center [784, 290] width 1568 height 579
drag, startPoint x: 270, startPoint y: 110, endPoint x: 313, endPoint y: 105, distance: 43.3
click at [313, 105] on textarea "*********" at bounding box center [306, 113] width 83 height 28
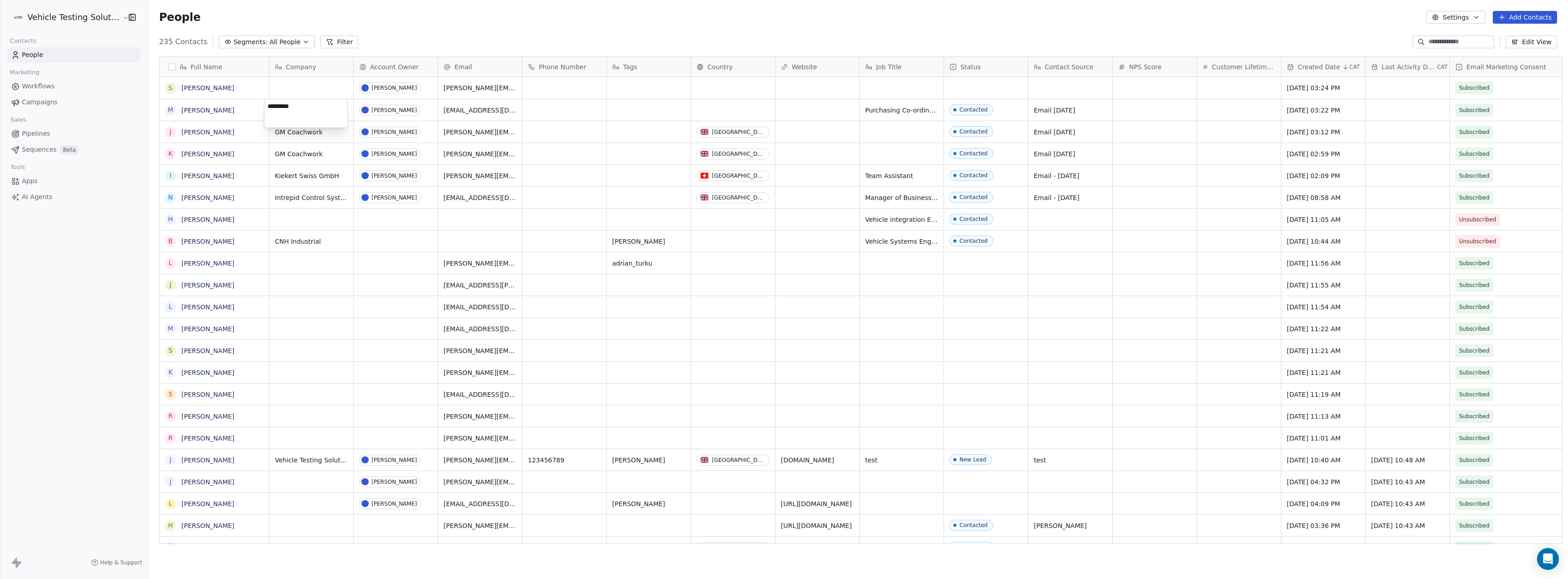
click at [301, 109] on textarea "*********" at bounding box center [306, 113] width 83 height 28
drag, startPoint x: 301, startPoint y: 109, endPoint x: 273, endPoint y: 103, distance: 28.6
click at [273, 103] on textarea "*********" at bounding box center [306, 113] width 83 height 28
click at [290, 90] on html "Vehicle Testing Solutions Contacts People Marketing Workflows Campaigns Sales P…" at bounding box center [784, 290] width 1568 height 579
click at [295, 81] on div "grid" at bounding box center [312, 88] width 84 height 22
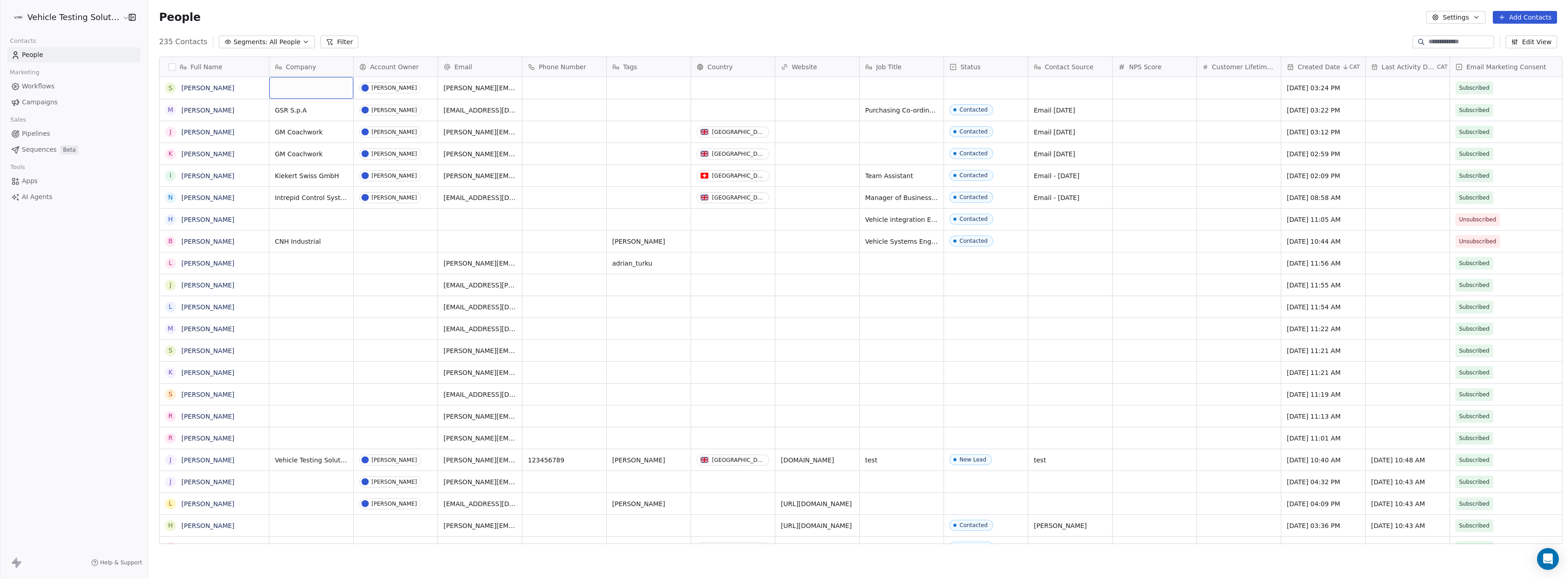
click at [290, 95] on div "grid" at bounding box center [312, 88] width 84 height 22
click at [289, 90] on textarea at bounding box center [306, 91] width 83 height 28
type textarea "*********"
click at [989, 94] on div "grid" at bounding box center [986, 88] width 84 height 22
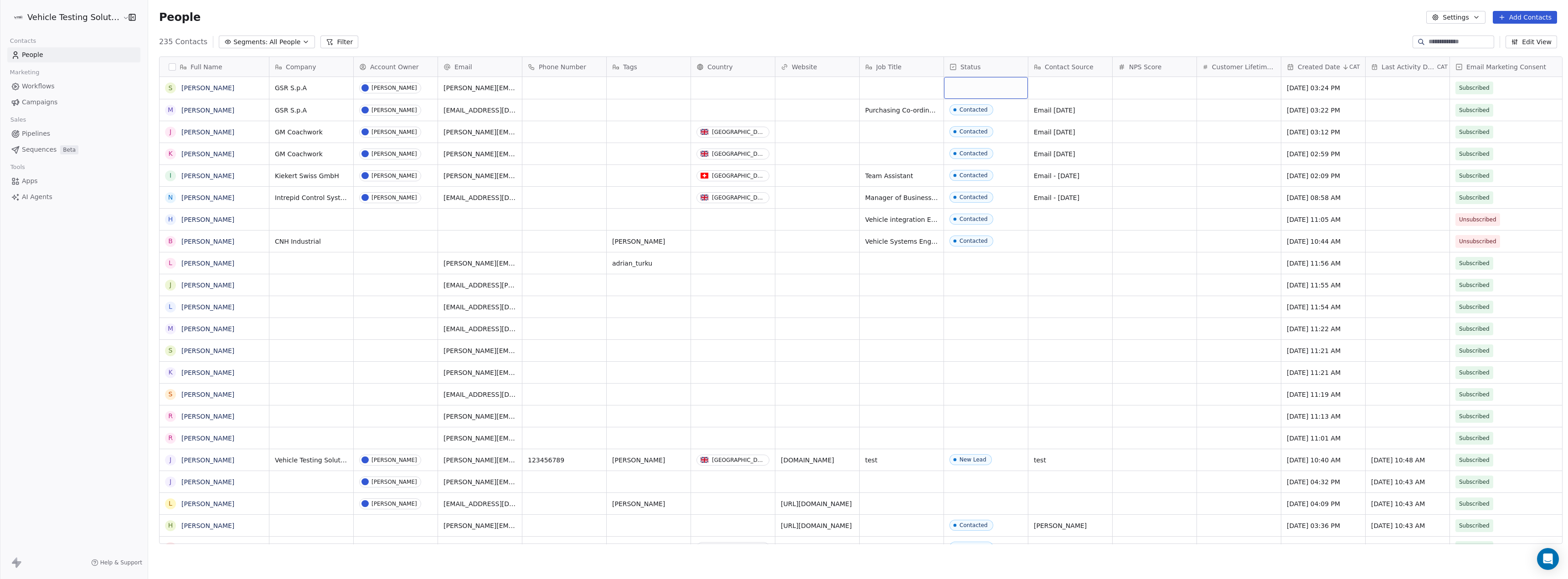
click at [989, 94] on div "grid" at bounding box center [986, 88] width 84 height 22
click at [979, 125] on div "Contacted" at bounding box center [971, 128] width 28 height 6
click at [908, 84] on div "grid" at bounding box center [901, 88] width 84 height 22
click at [902, 89] on textarea at bounding box center [896, 91] width 83 height 28
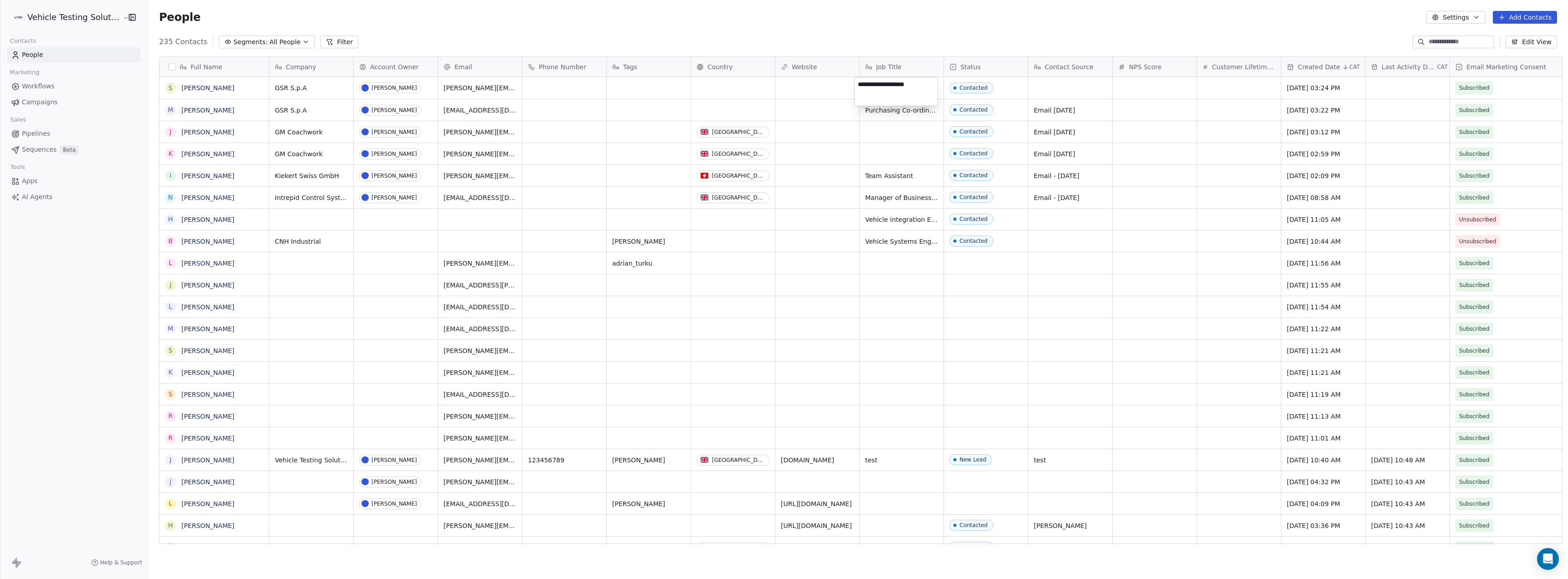
type textarea "**********"
click at [1080, 90] on html "Vehicle Testing Solutions Contacts People Marketing Workflows Campaigns Sales P…" at bounding box center [784, 290] width 1568 height 579
click at [1068, 114] on html "Vehicle Testing Solutions Contacts People Marketing Workflows Campaigns Sales P…" at bounding box center [784, 290] width 1568 height 579
click at [1074, 111] on span "Email [DATE]" at bounding box center [1062, 110] width 55 height 9
click at [1125, 111] on html "Vehicle Testing Solutions Contacts People Marketing Workflows Campaigns Sales P…" at bounding box center [784, 290] width 1568 height 579
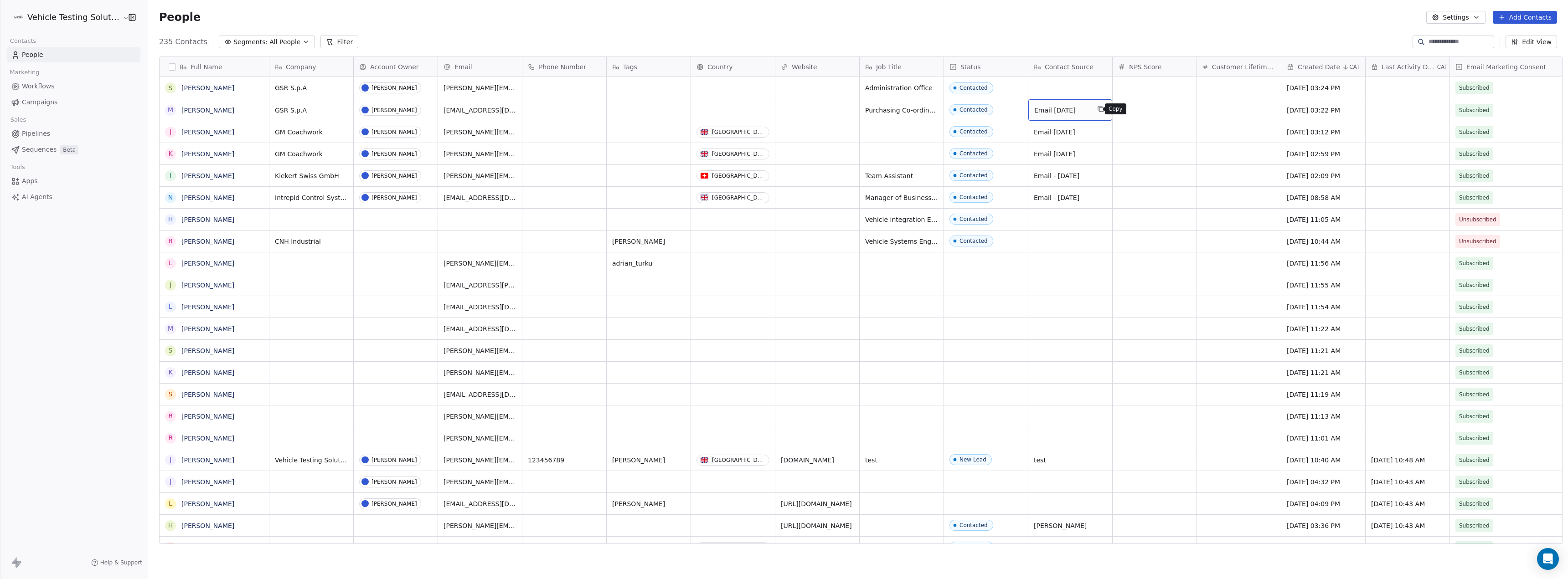
click at [1097, 109] on icon "grid" at bounding box center [1101, 109] width 7 height 7
click at [1083, 86] on div "grid" at bounding box center [1070, 88] width 84 height 22
type textarea "**********"
click at [1115, 139] on html "Vehicle Testing Solutions Contacts People Marketing Workflows Campaigns Sales P…" at bounding box center [784, 290] width 1568 height 579
